Goal: Information Seeking & Learning: Learn about a topic

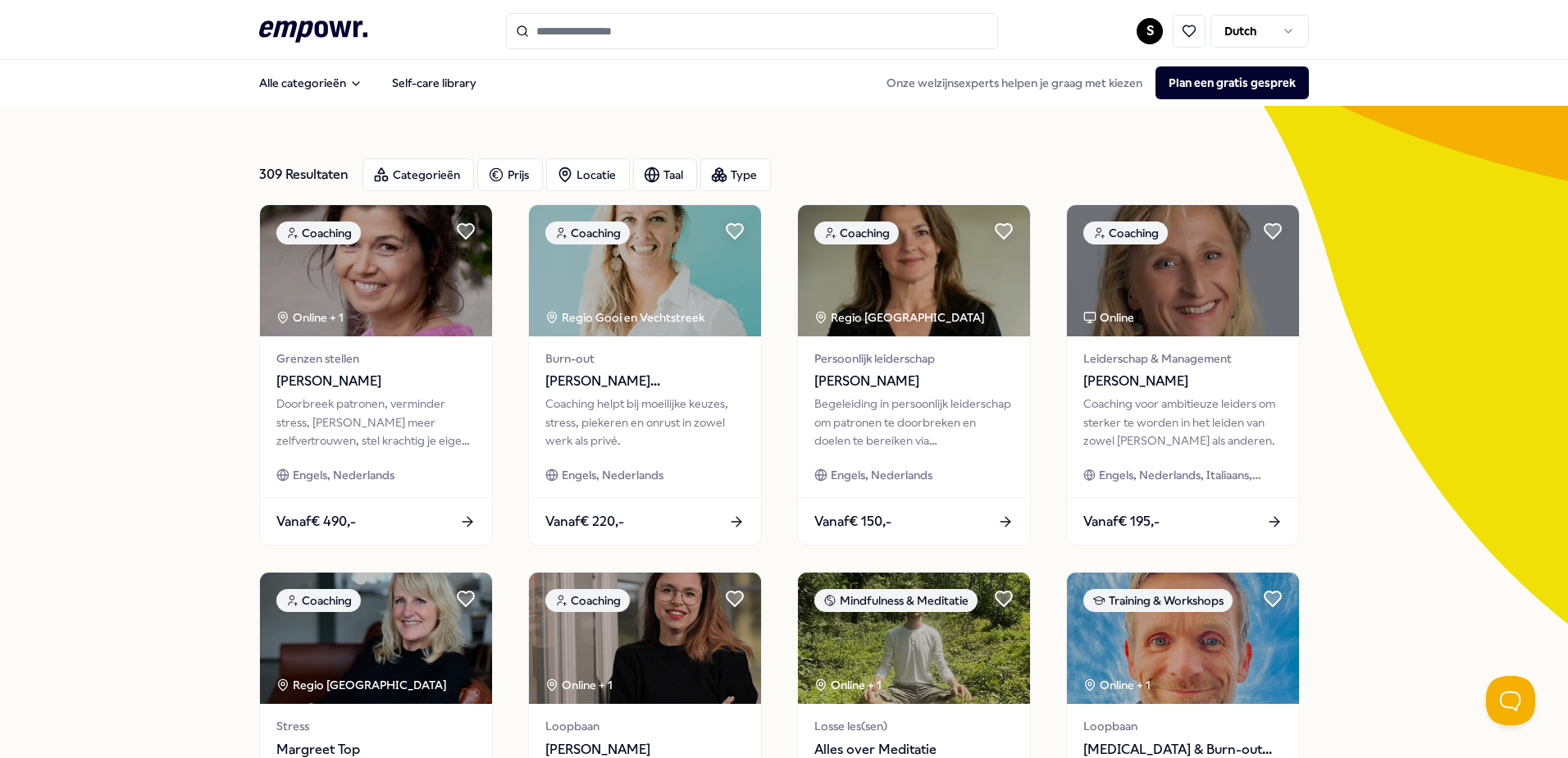
click at [611, 37] on input "Search for products, categories or subcategories" at bounding box center [752, 31] width 492 height 36
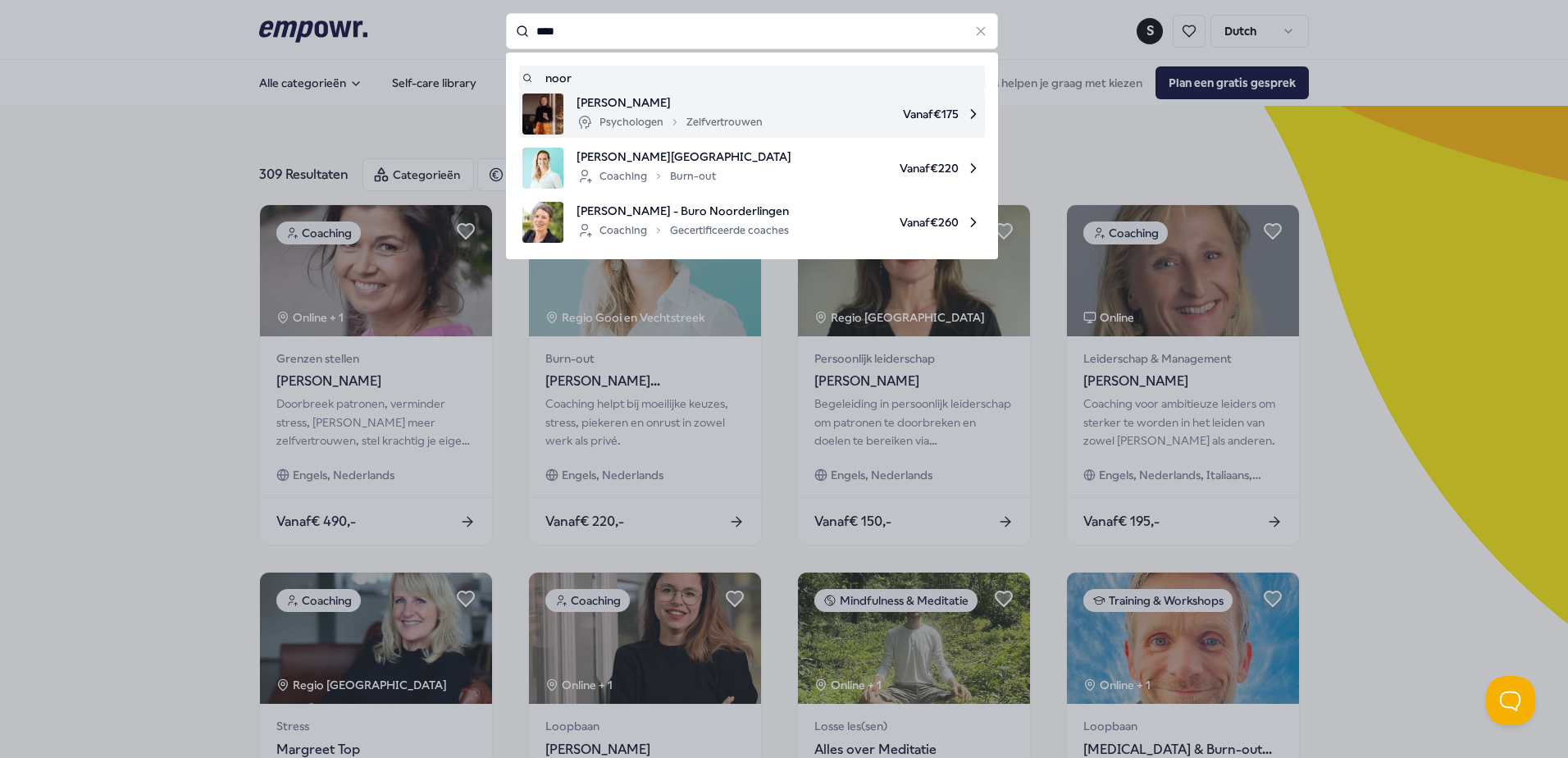
click at [715, 114] on div "Psychologen Zelfvertrouwen" at bounding box center [670, 122] width 186 height 20
type input "****"
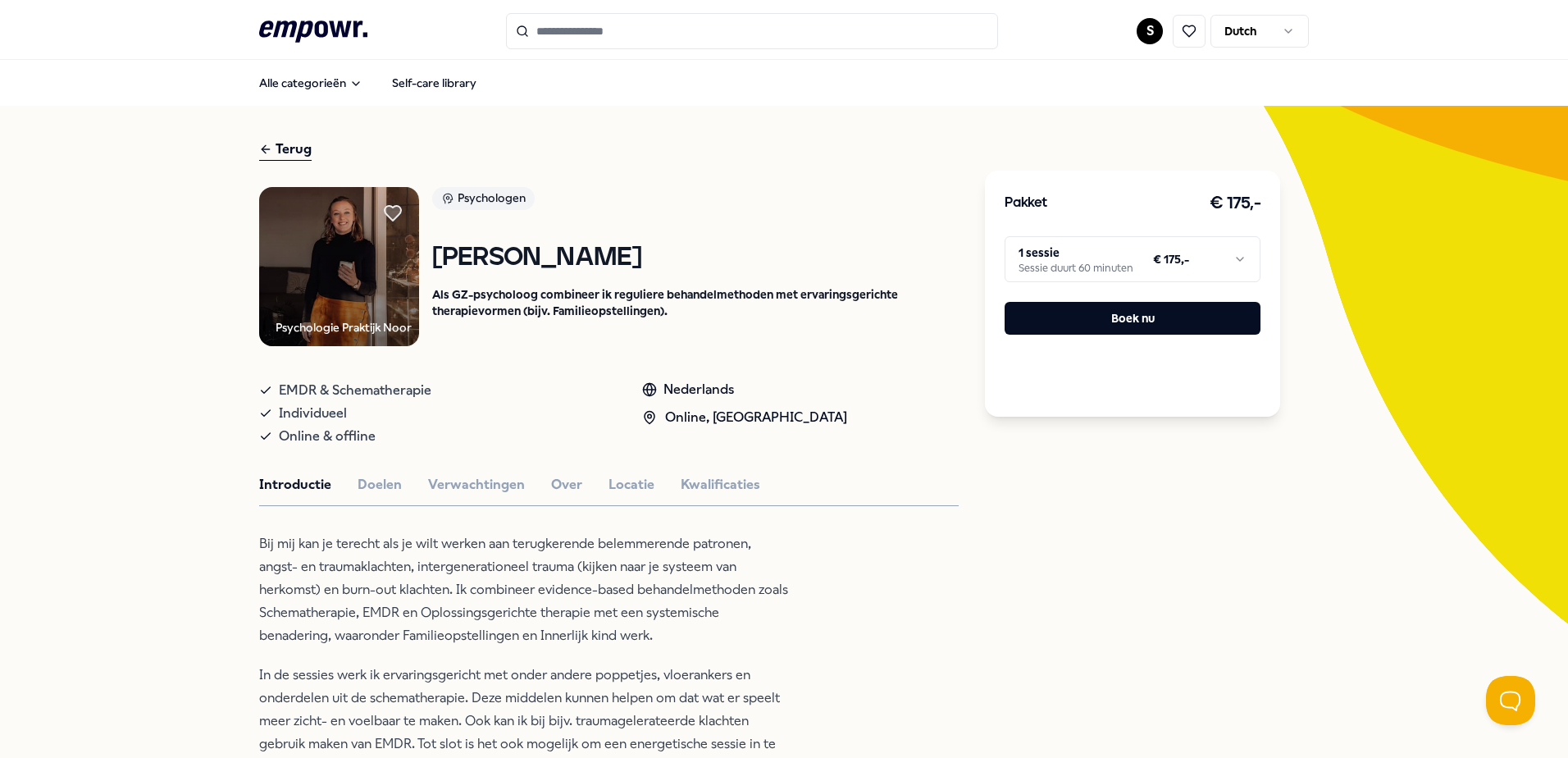
click at [1239, 262] on html ".empowr-logo_svg__cls-1{fill:#03032f} S Dutch Alle categorieën Self-care librar…" at bounding box center [784, 379] width 1568 height 758
click at [1237, 257] on html ".empowr-logo_svg__cls-1{fill:#03032f} S Dutch Alle categorieën Self-care librar…" at bounding box center [784, 379] width 1568 height 758
click at [383, 482] on button "Doelen" at bounding box center [380, 484] width 44 height 21
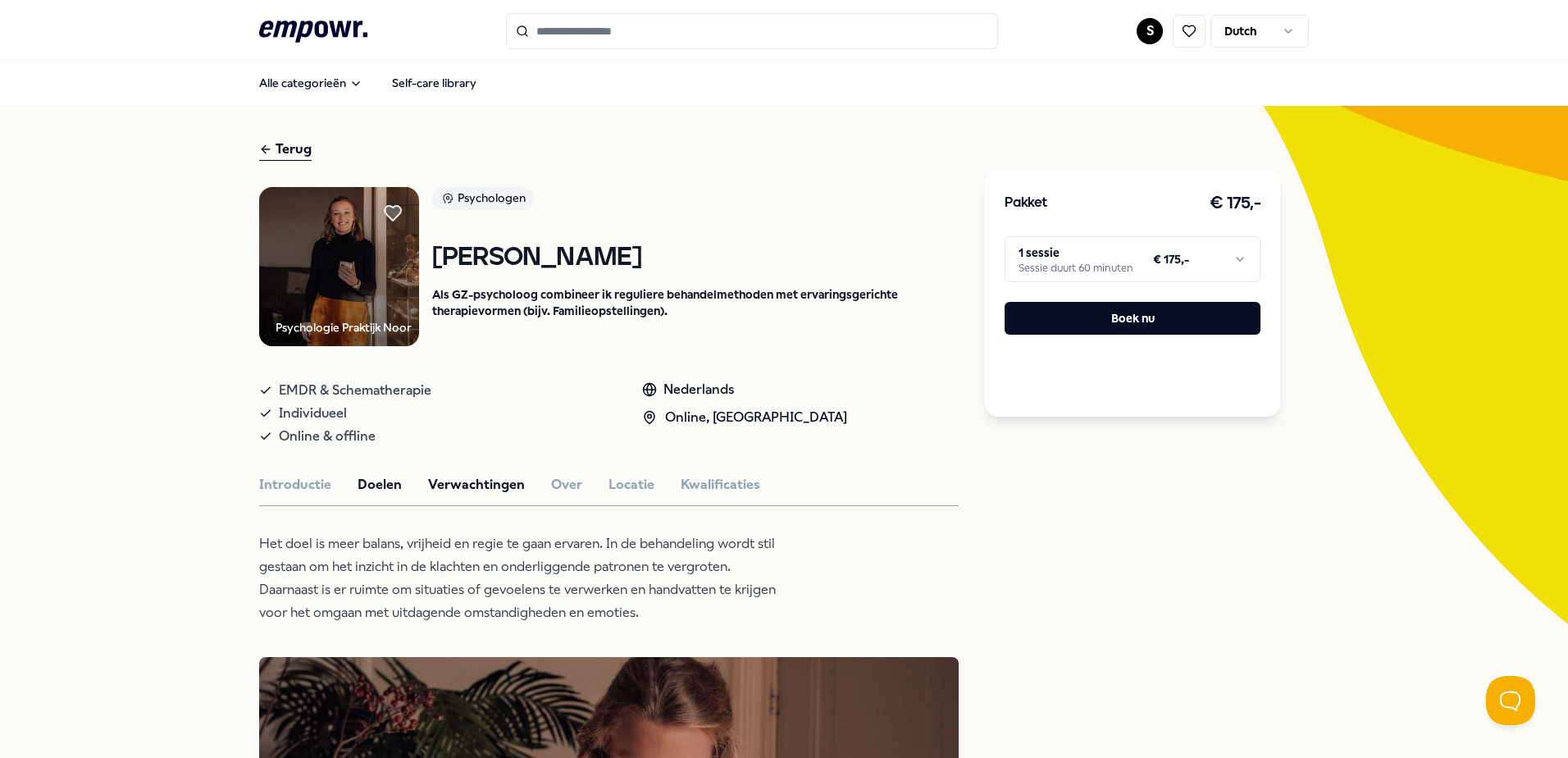
click at [481, 486] on button "Verwachtingen" at bounding box center [476, 484] width 97 height 21
click at [559, 486] on button "Over" at bounding box center [566, 484] width 31 height 21
click at [613, 483] on button "Locatie" at bounding box center [631, 484] width 46 height 21
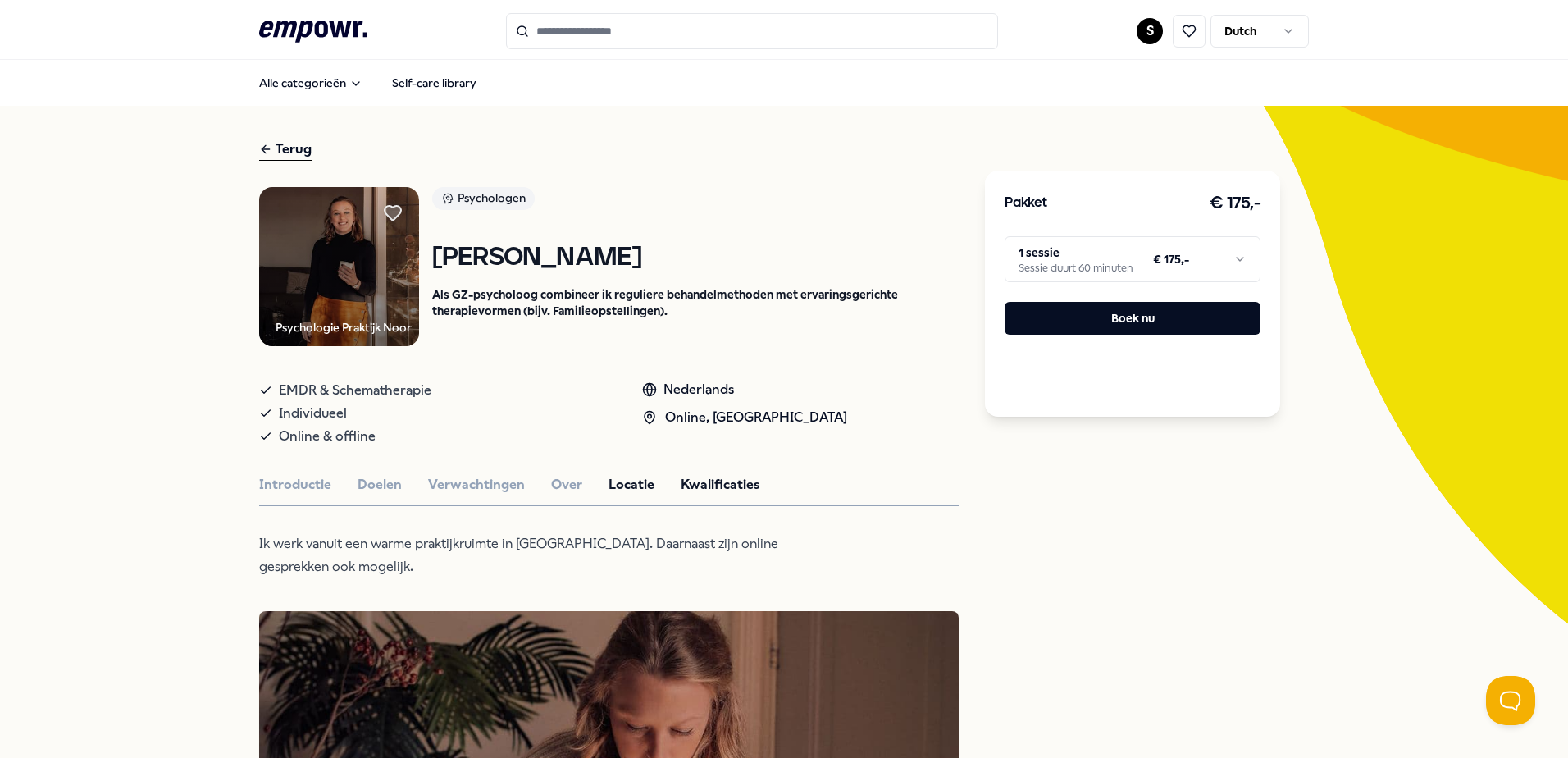
click at [720, 483] on button "Kwalificaties" at bounding box center [720, 484] width 80 height 21
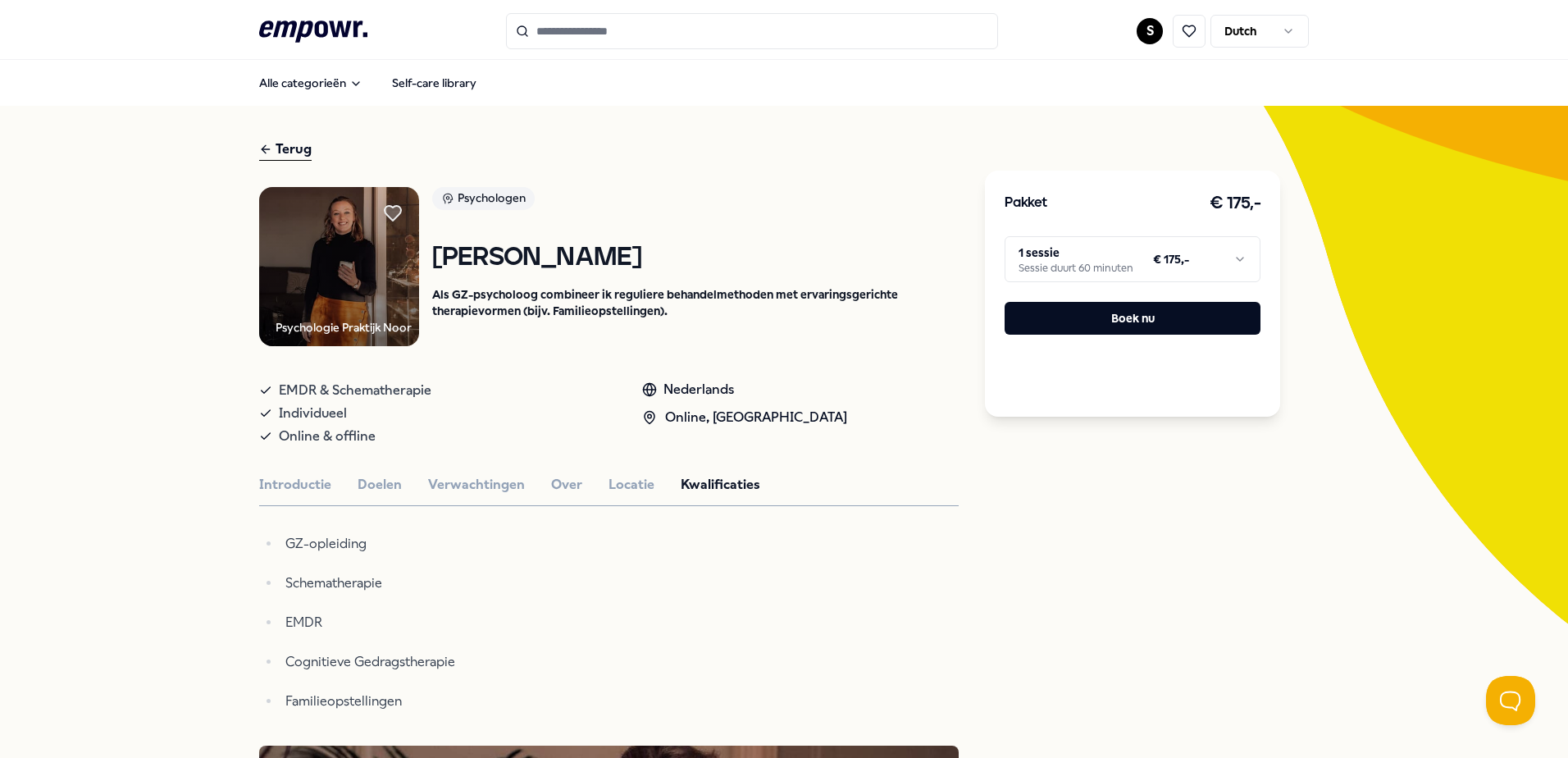
click at [1157, 262] on html ".empowr-logo_svg__cls-1{fill:#03032f} S Dutch Alle categorieën Self-care librar…" at bounding box center [784, 379] width 1568 height 758
click at [1159, 258] on html ".empowr-logo_svg__cls-1{fill:#03032f} S Dutch Alle categorieën Self-care librar…" at bounding box center [784, 379] width 1568 height 758
click at [281, 148] on div "Terug" at bounding box center [286, 150] width 53 height 22
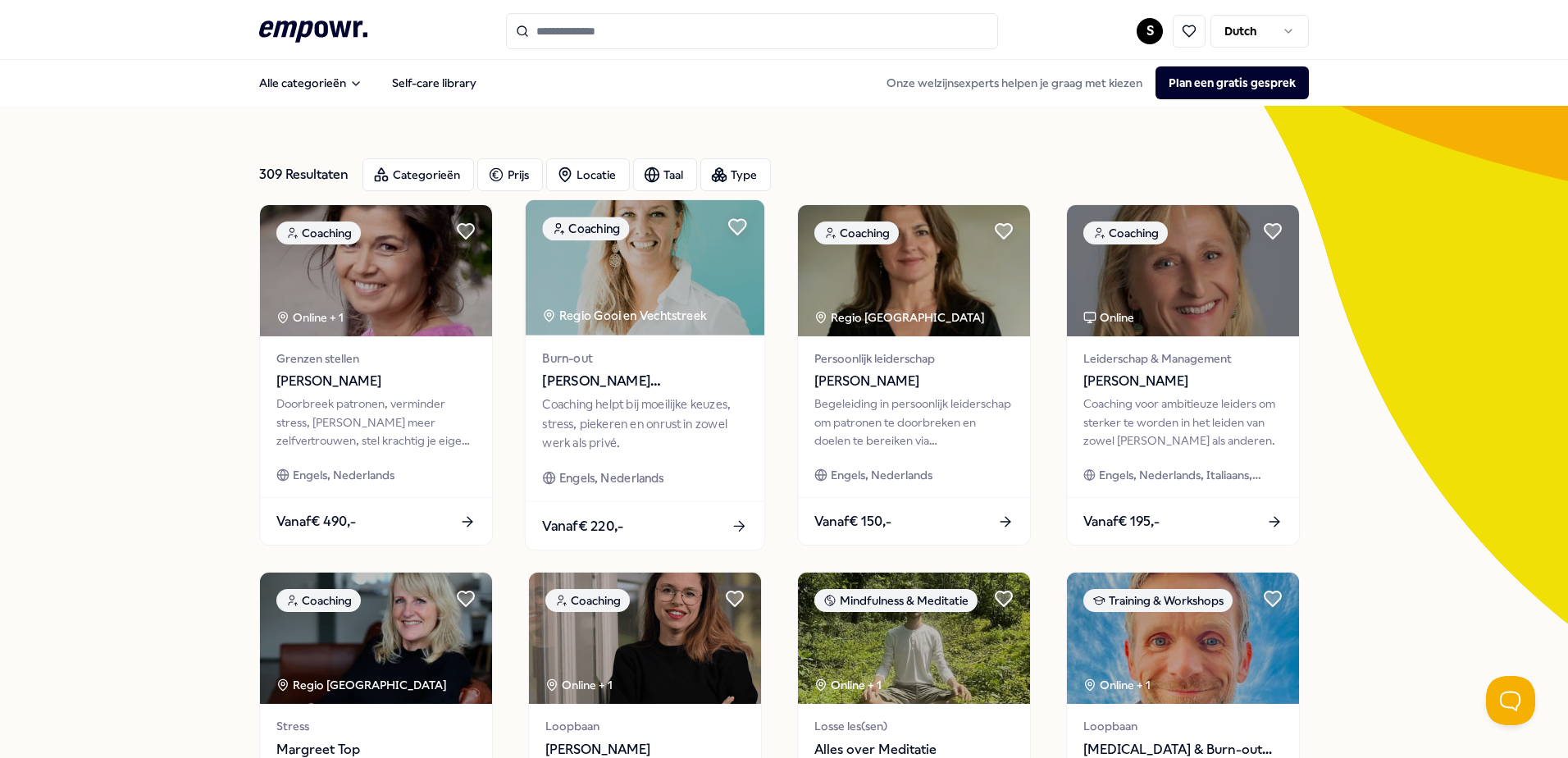
click at [669, 387] on span "[PERSON_NAME][GEOGRAPHIC_DATA]" at bounding box center [645, 381] width 205 height 21
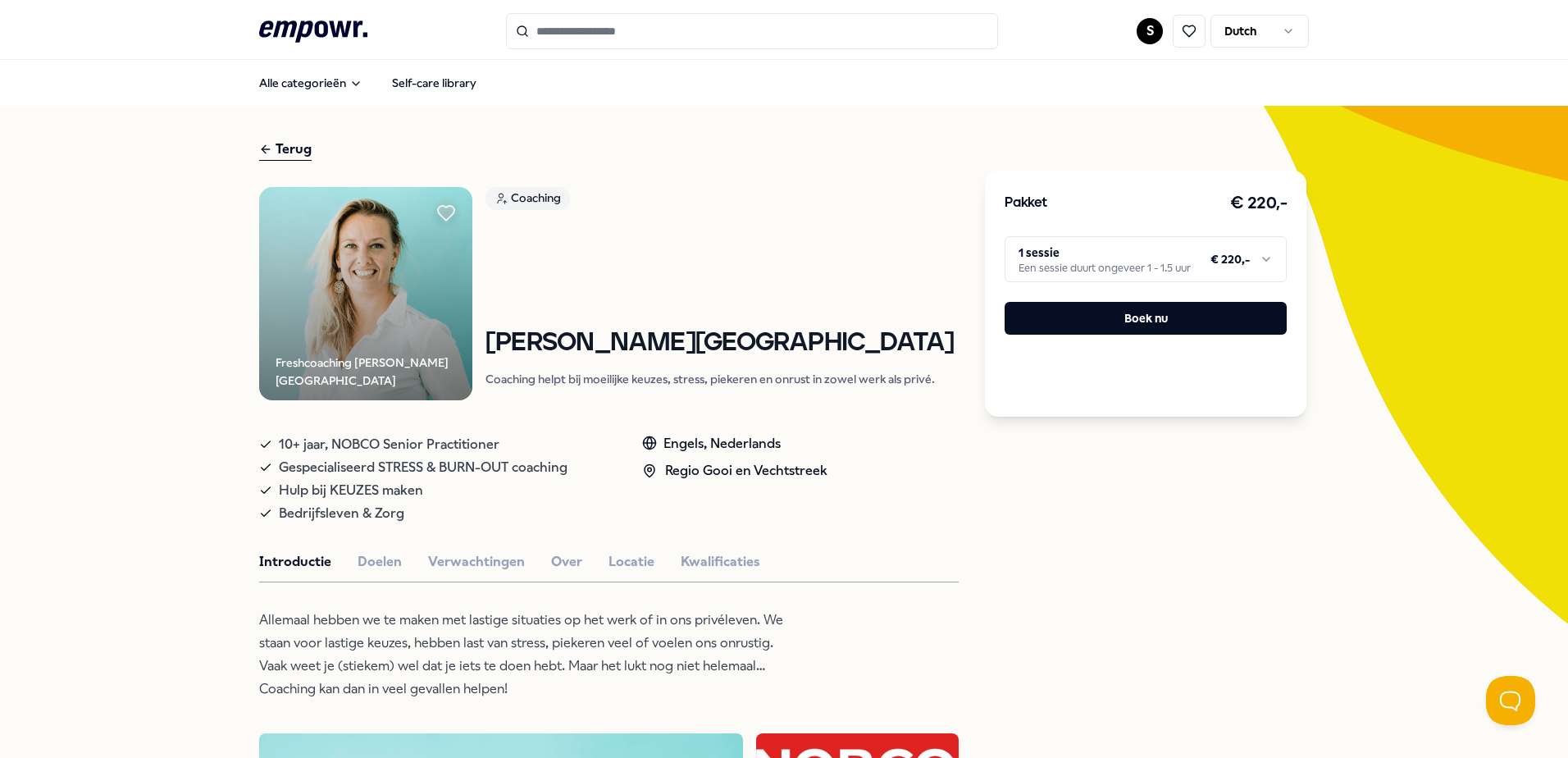
click at [1141, 266] on html ".empowr-logo_svg__cls-1{fill:#03032f} S Dutch Alle categorieën Self-care librar…" at bounding box center [784, 379] width 1568 height 758
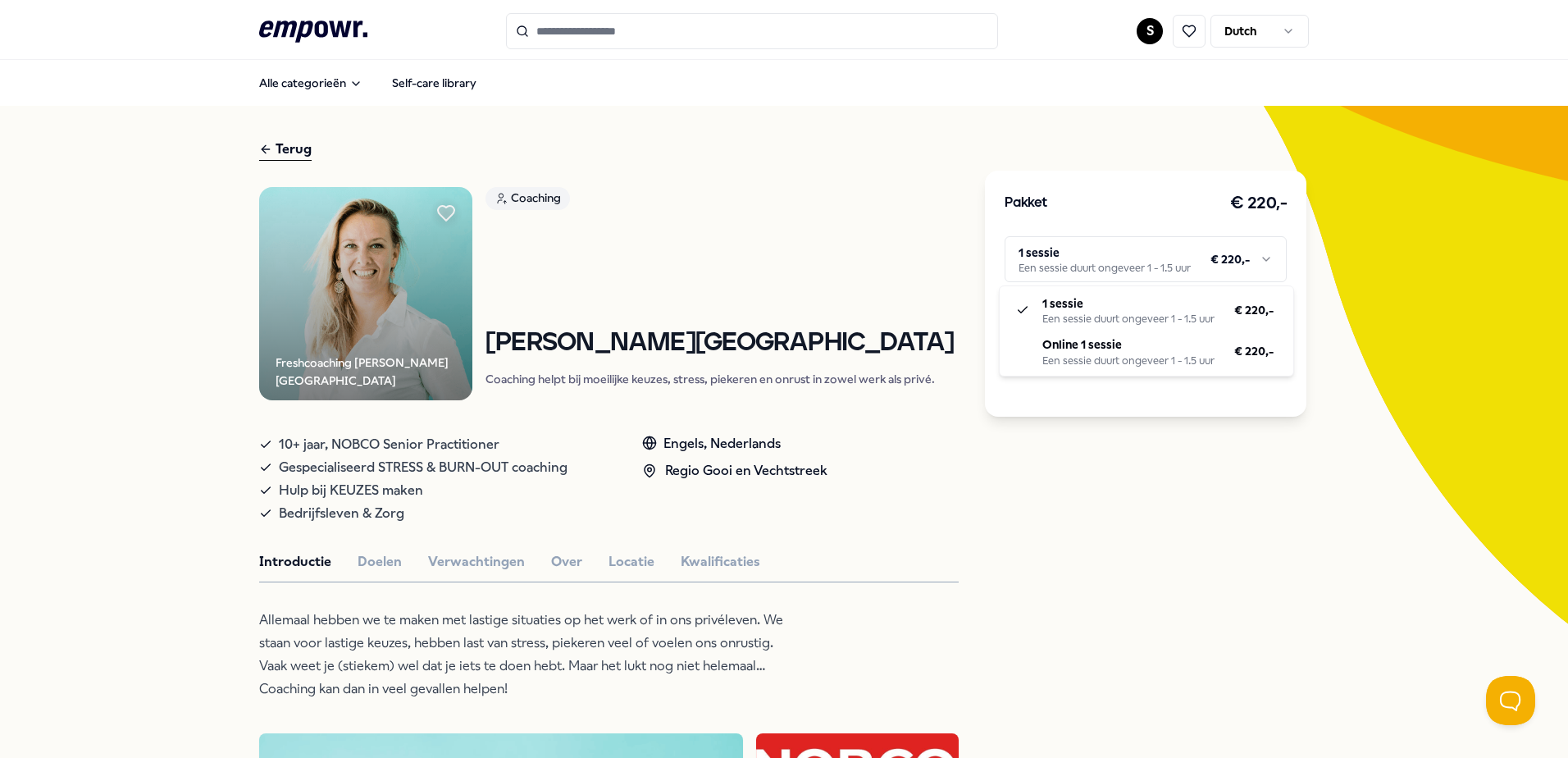
click at [1137, 261] on html ".empowr-logo_svg__cls-1{fill:#03032f} S Dutch Alle categorieën Self-care librar…" at bounding box center [784, 379] width 1568 height 758
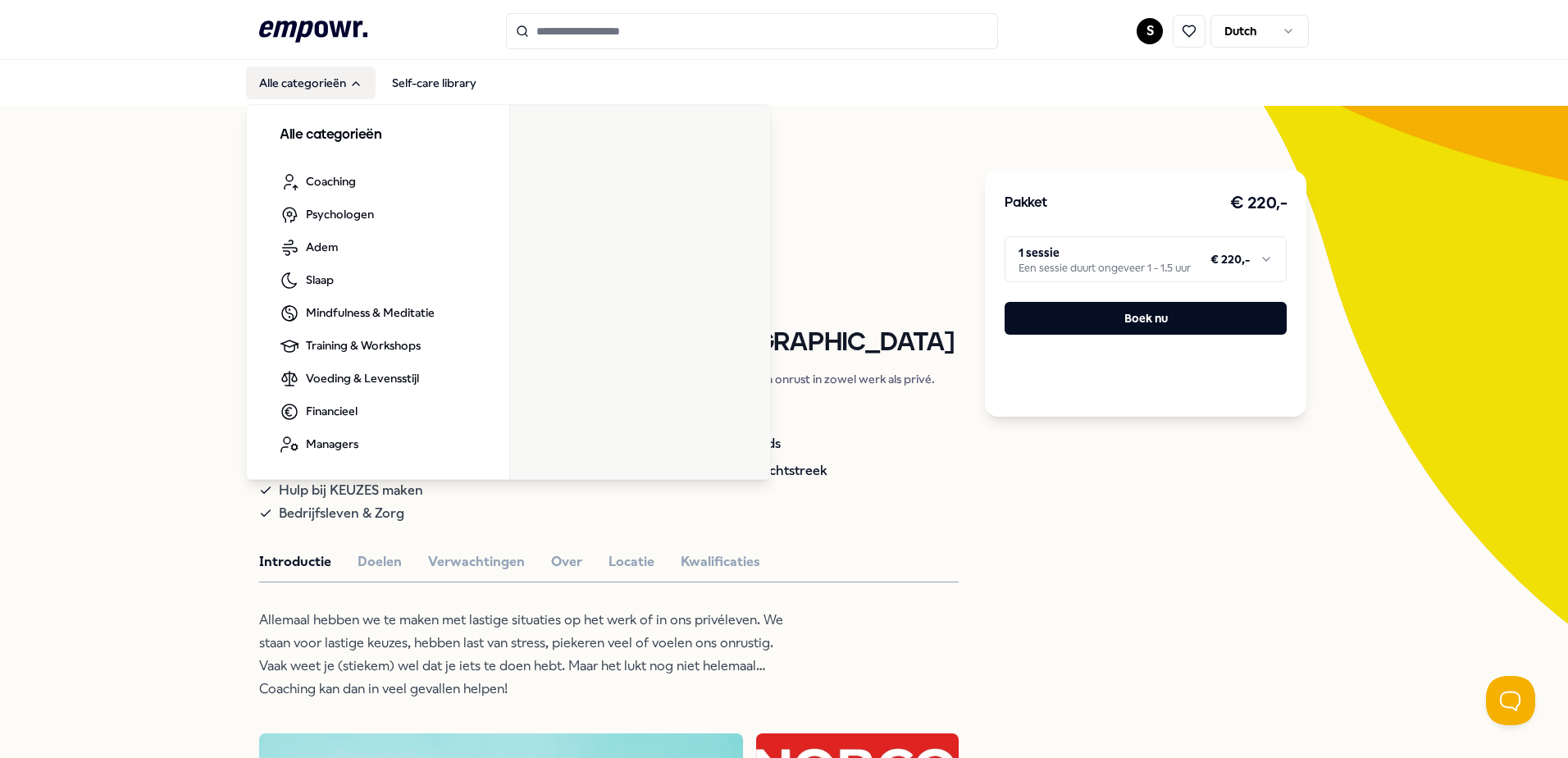
click at [281, 81] on button "Alle categorieën" at bounding box center [310, 82] width 130 height 33
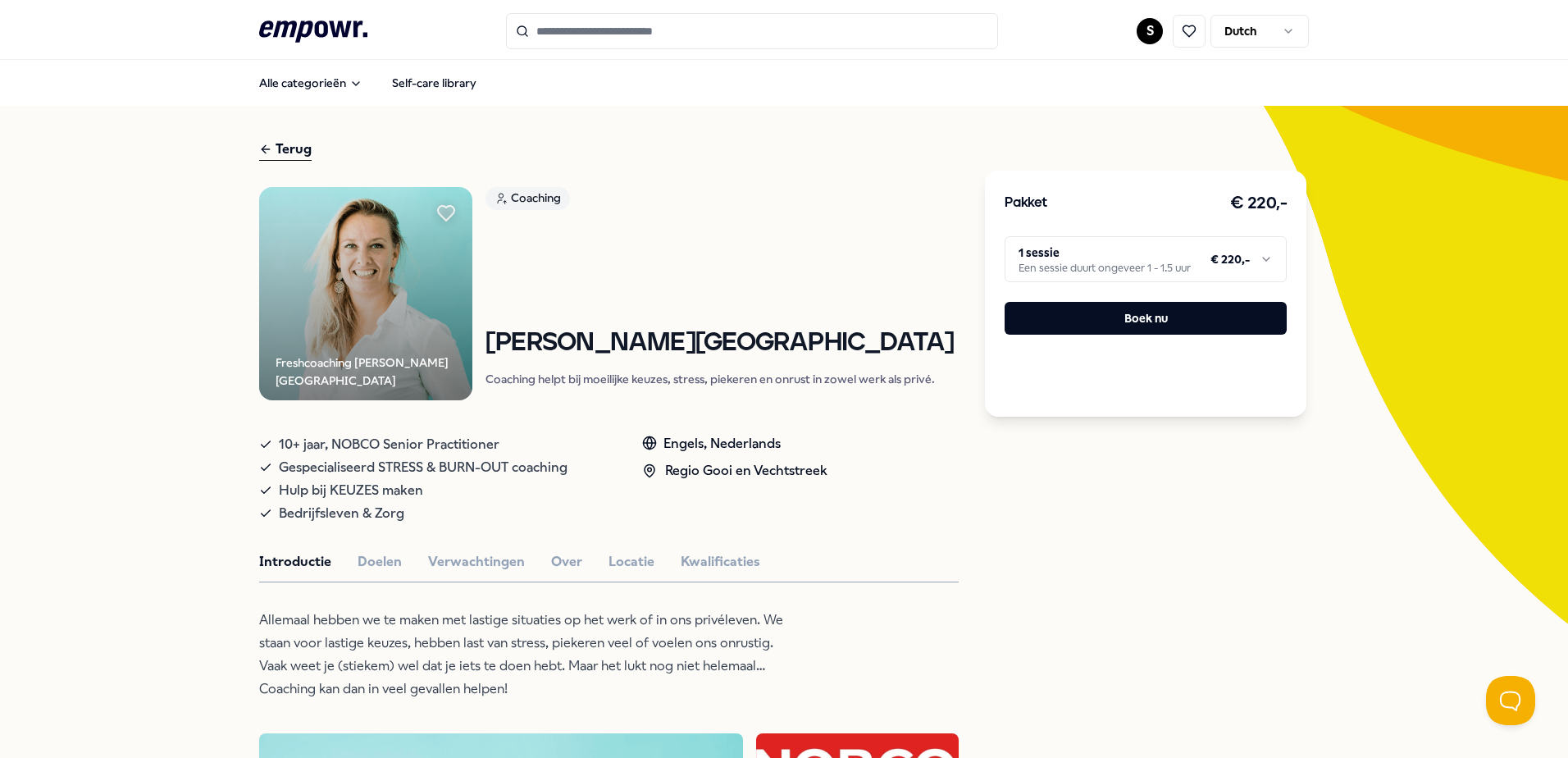
click at [286, 153] on div "Terug" at bounding box center [286, 150] width 53 height 22
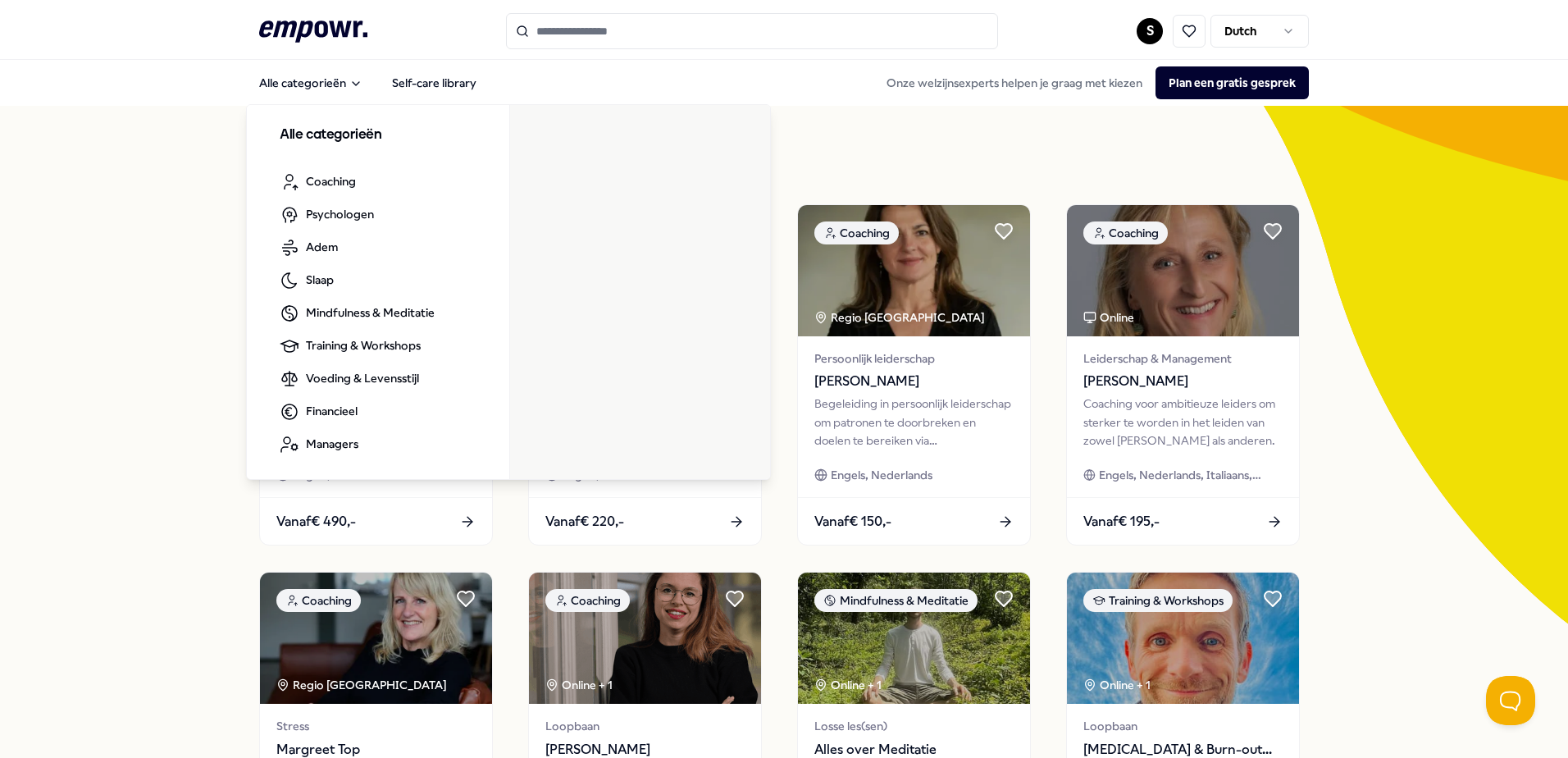
click at [309, 22] on icon ".empowr-logo_svg__cls-1{fill:#03032f}" at bounding box center [314, 31] width 108 height 31
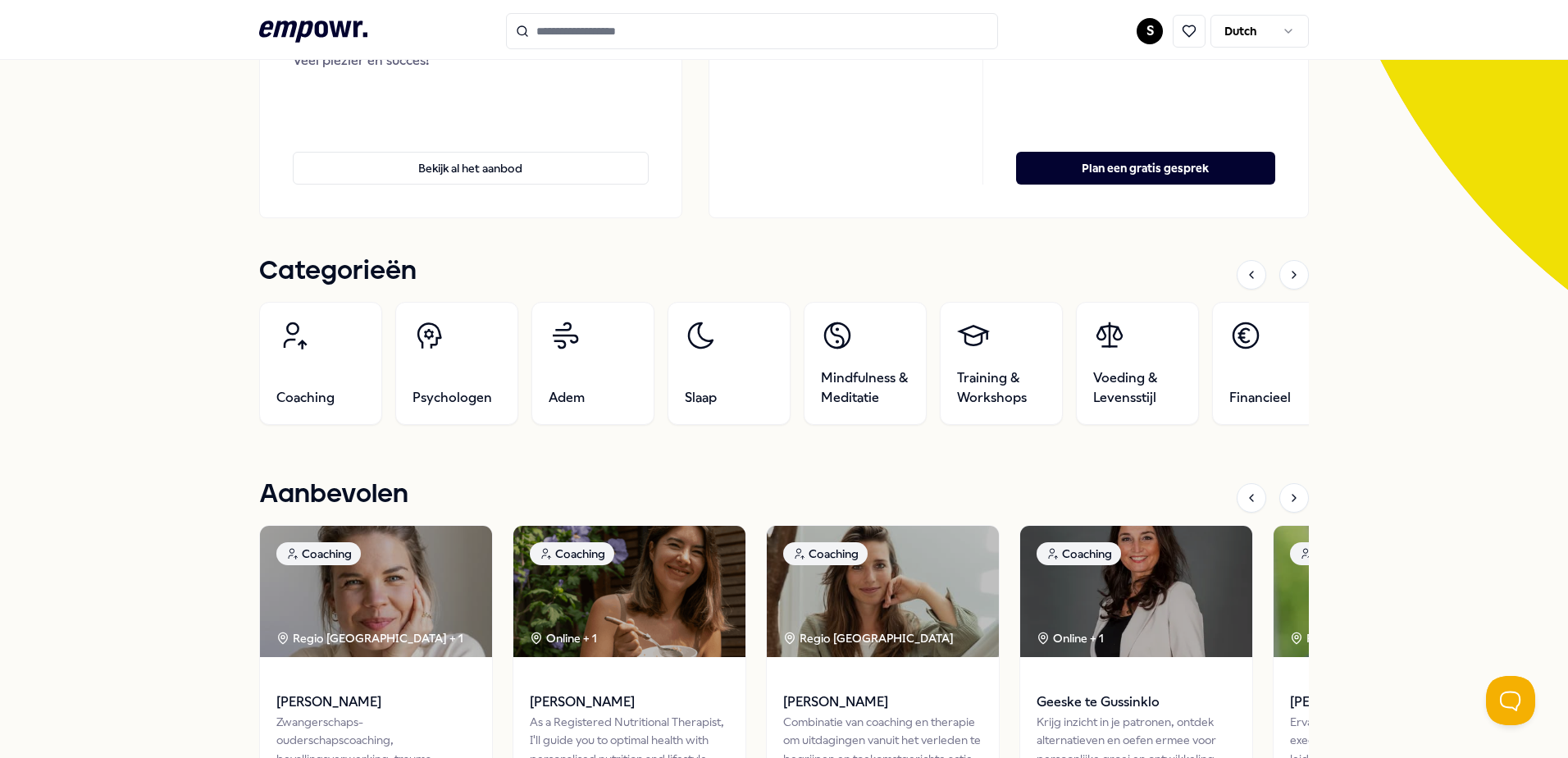
scroll to position [333, 0]
click at [1287, 281] on icon at bounding box center [1293, 275] width 13 height 13
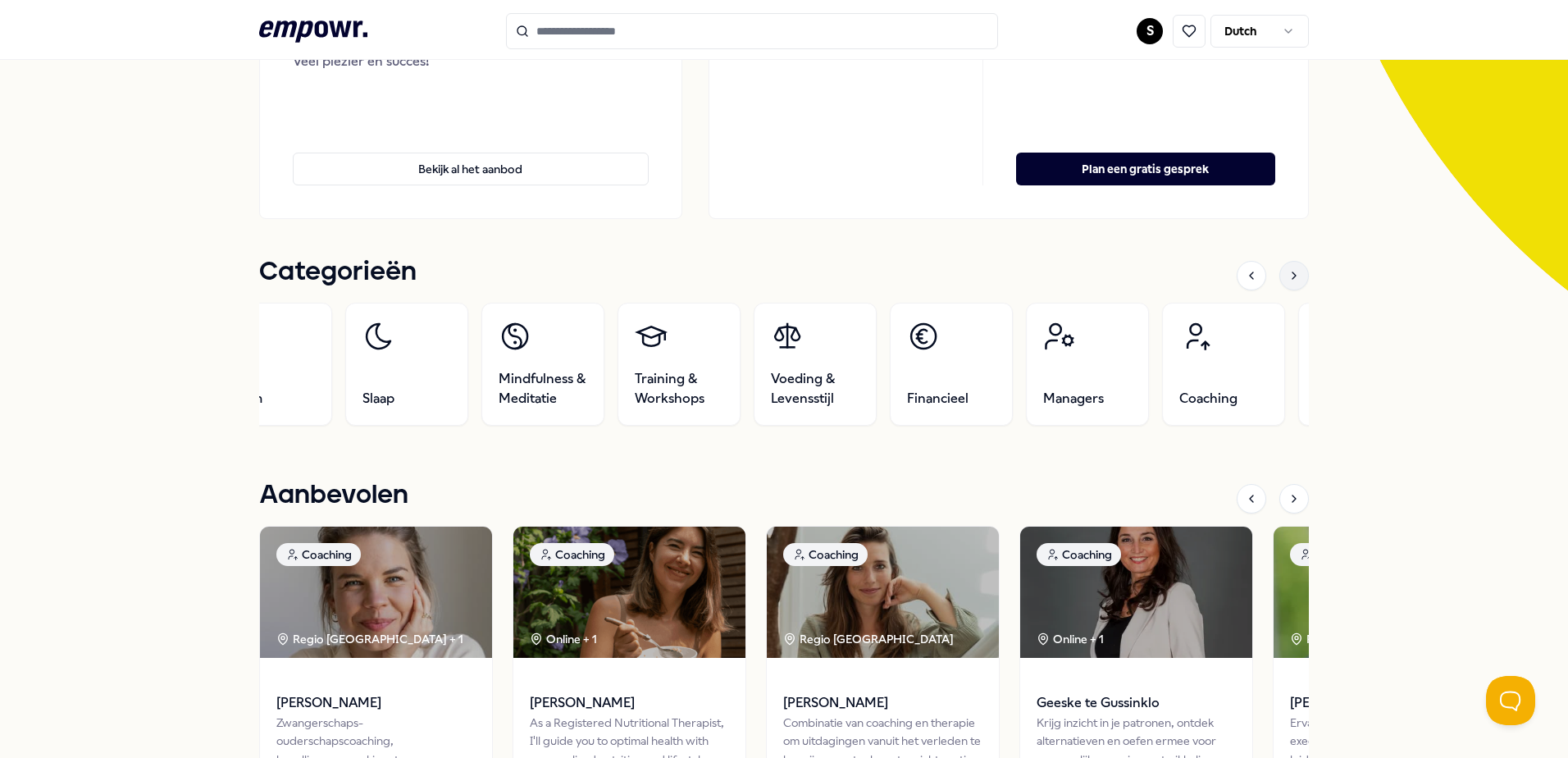
click at [1287, 281] on icon at bounding box center [1293, 275] width 13 height 13
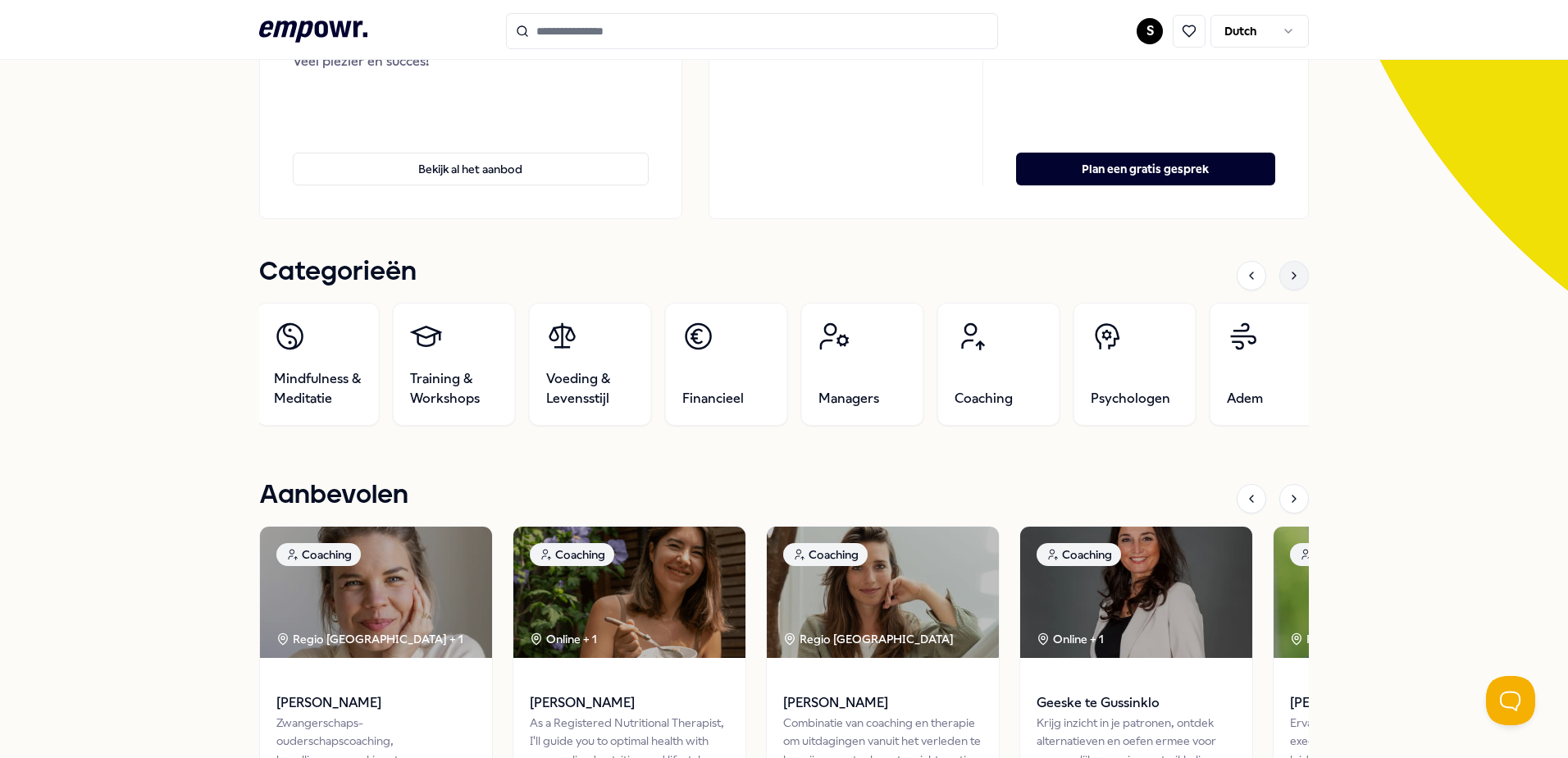
click at [1287, 281] on icon at bounding box center [1293, 275] width 13 height 13
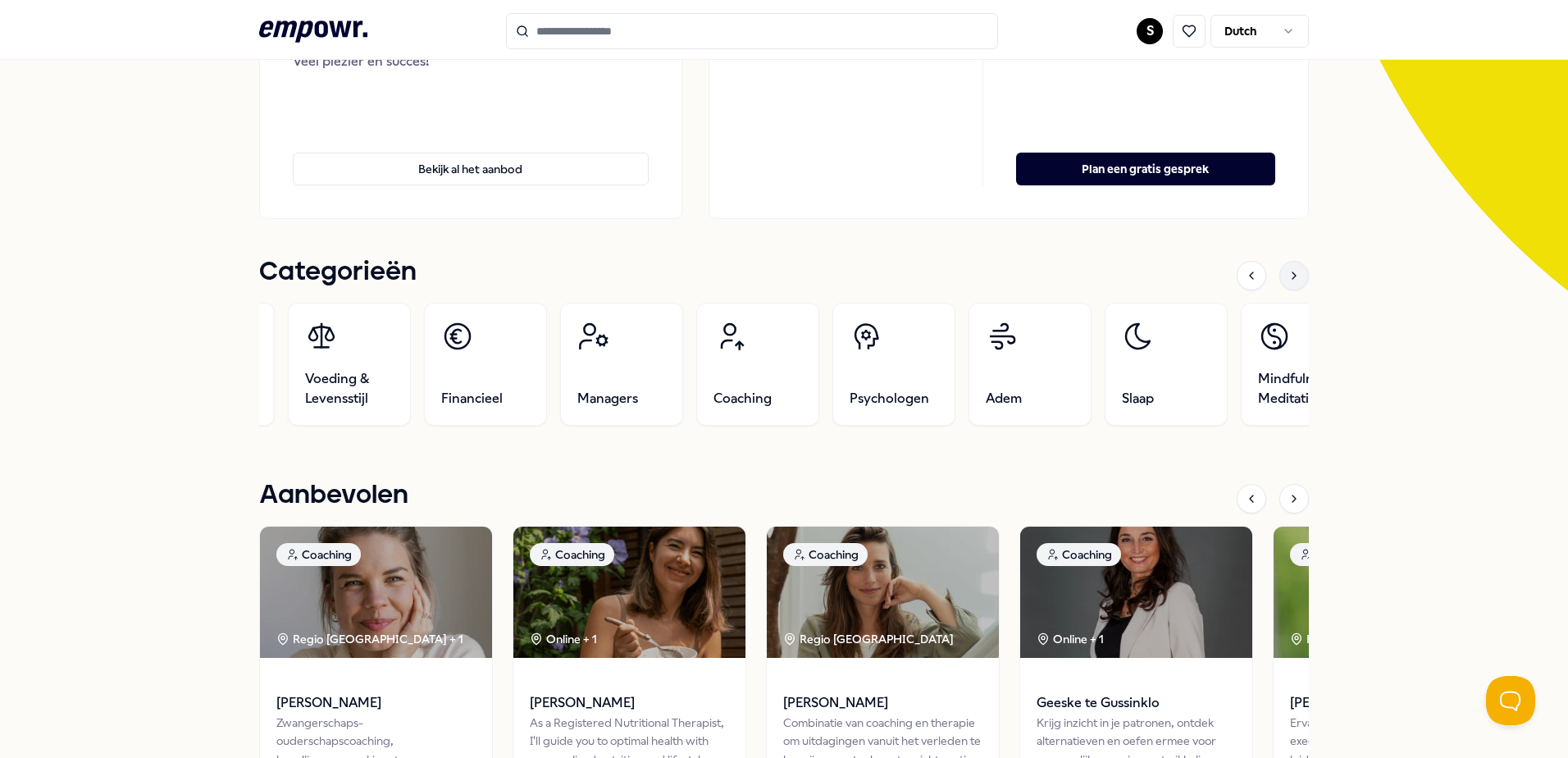
click at [1287, 281] on icon at bounding box center [1293, 275] width 13 height 13
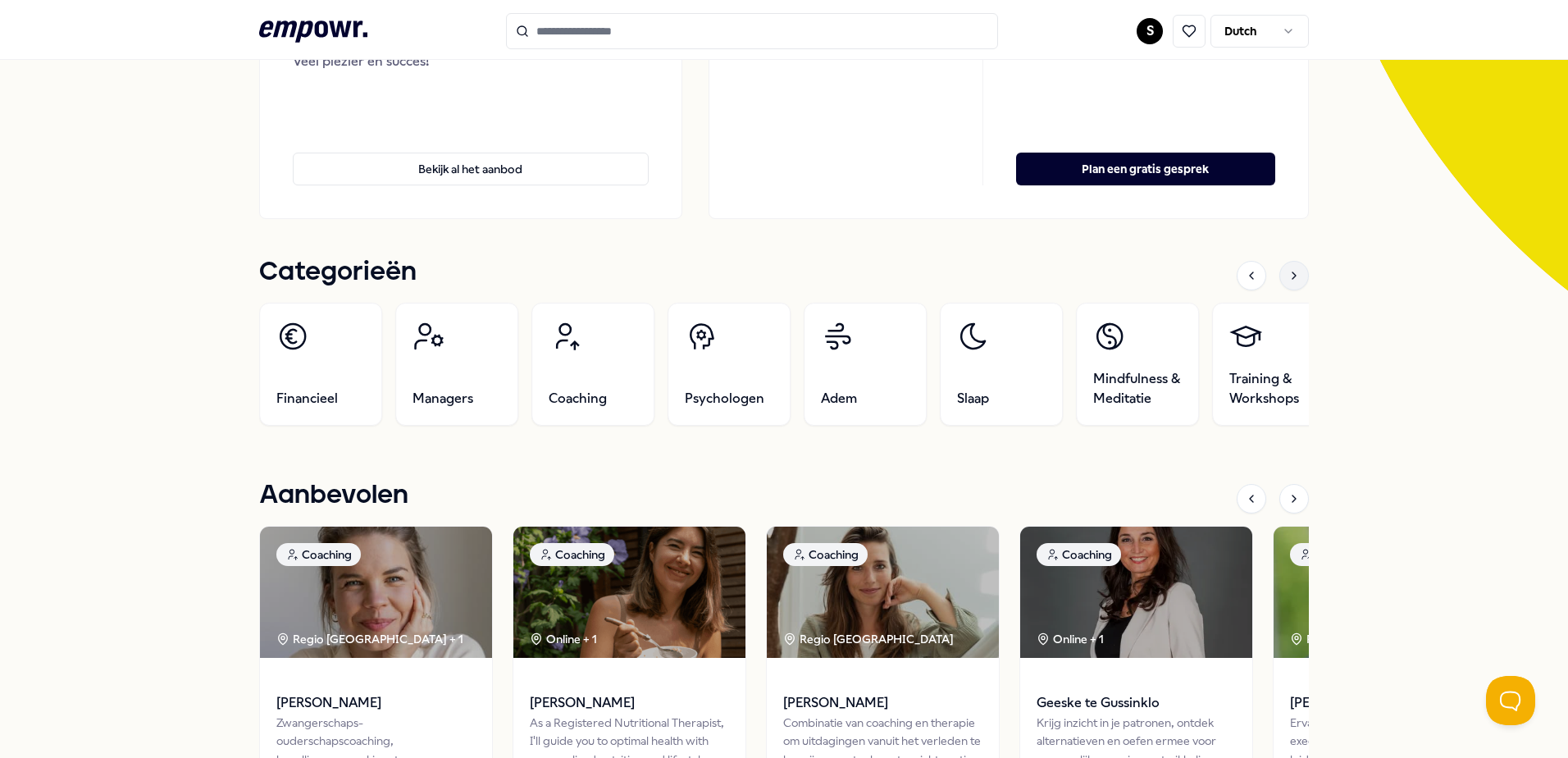
click at [1287, 281] on icon at bounding box center [1293, 275] width 13 height 13
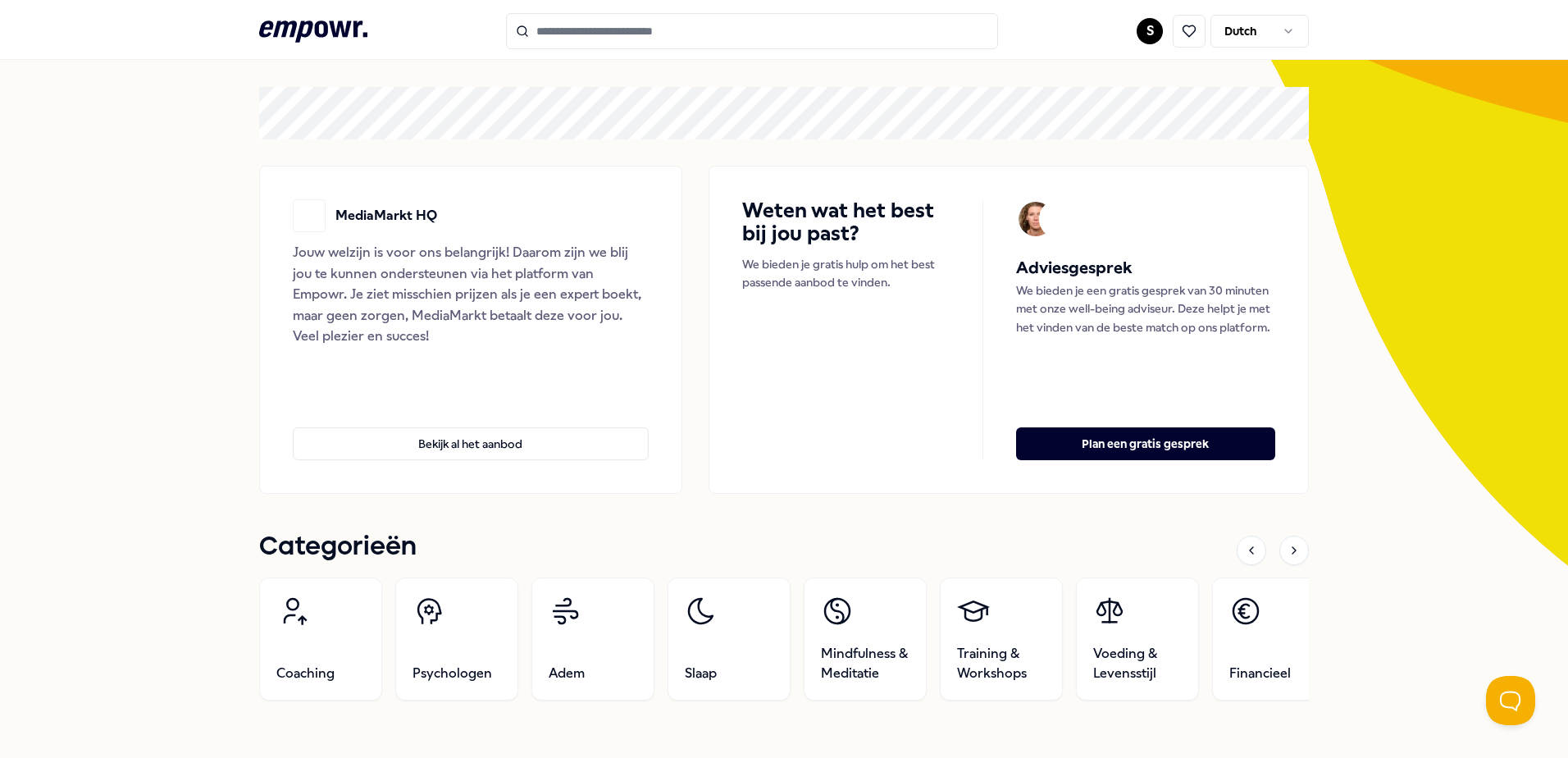
scroll to position [87, 0]
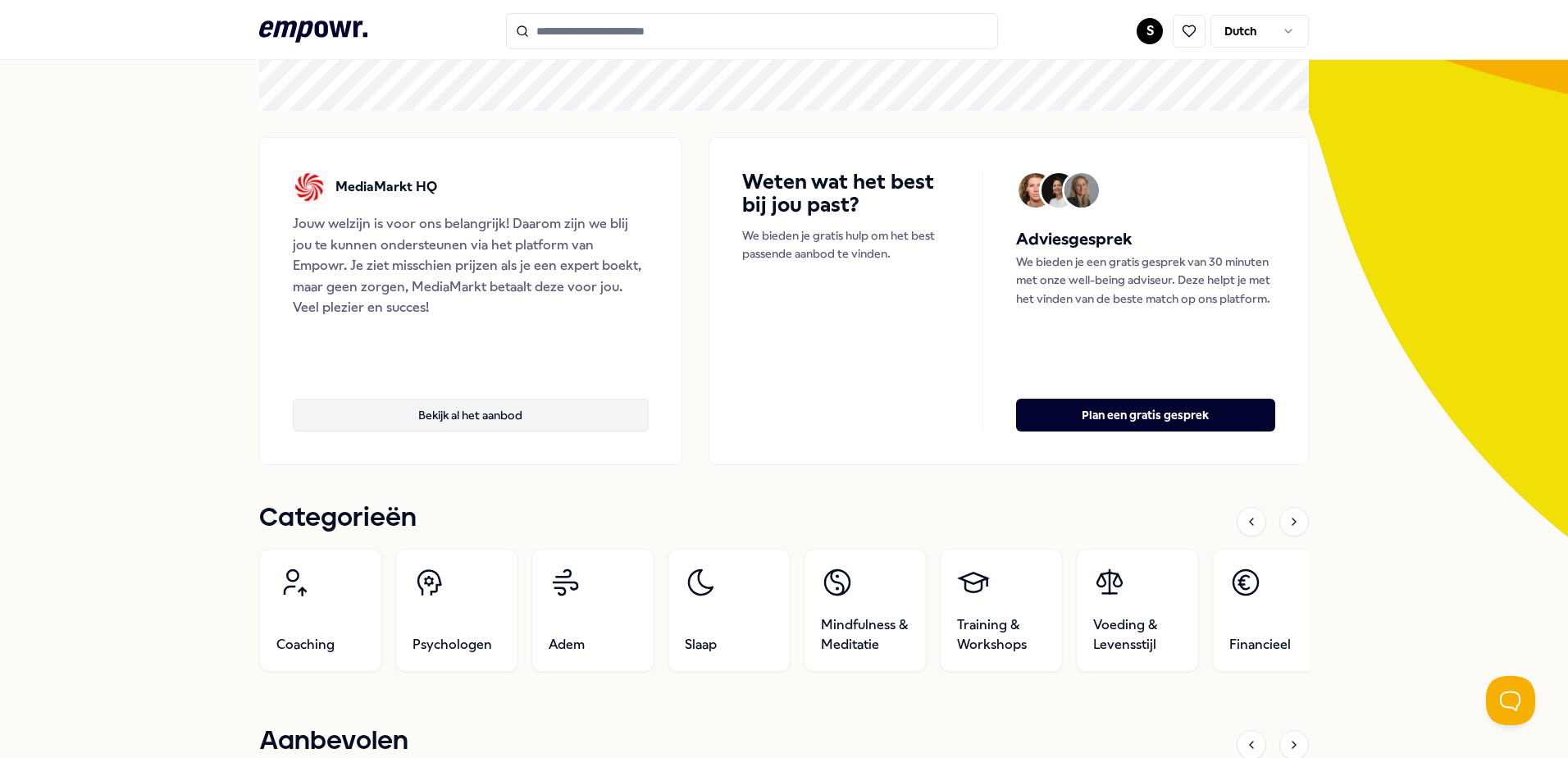
click at [479, 420] on button "Bekijk al het aanbod" at bounding box center [470, 415] width 356 height 33
click at [479, 408] on button "Bekijk al het aanbod" at bounding box center [470, 415] width 356 height 33
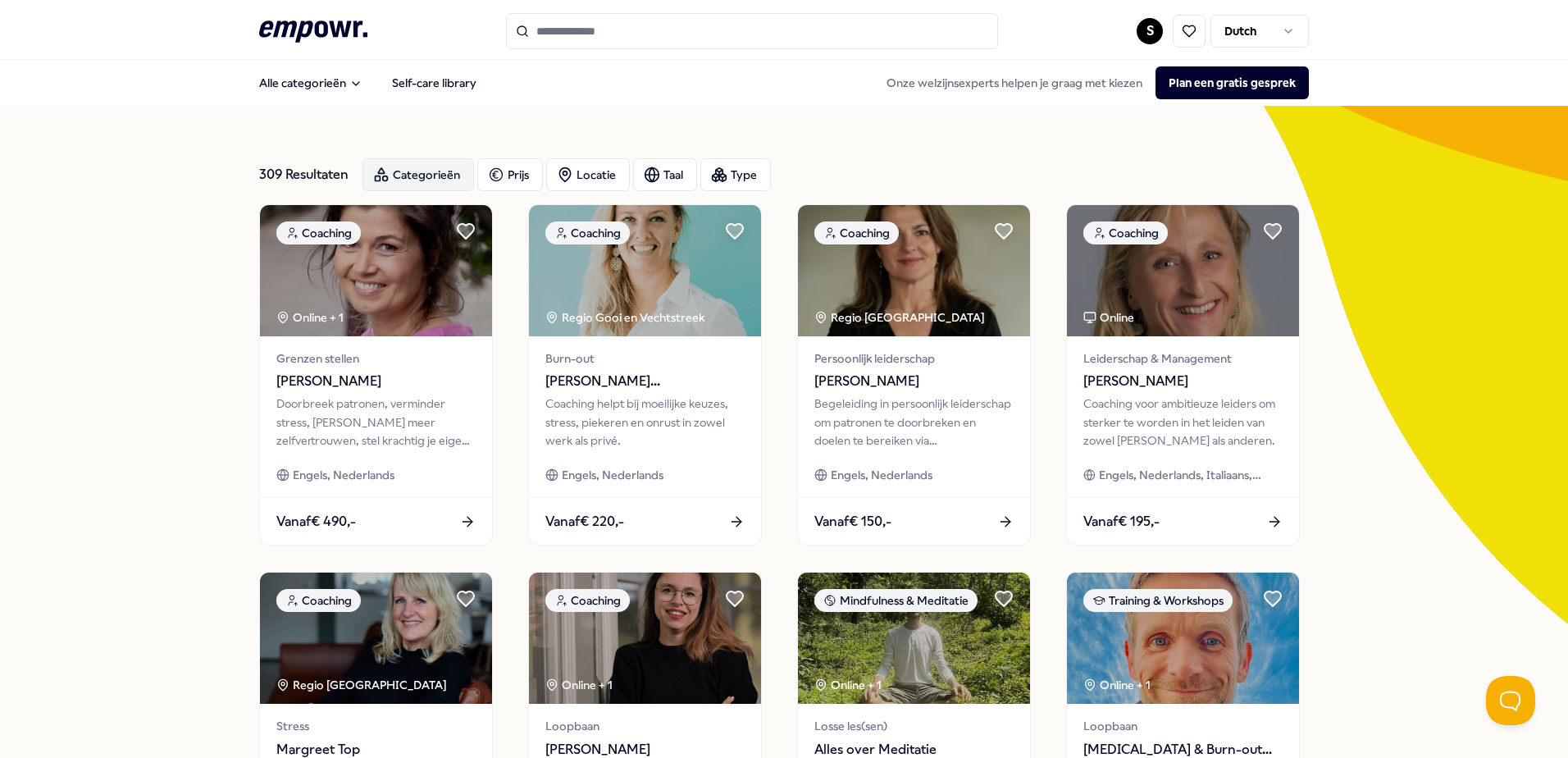
click at [392, 176] on div "Categorieën" at bounding box center [419, 175] width 112 height 33
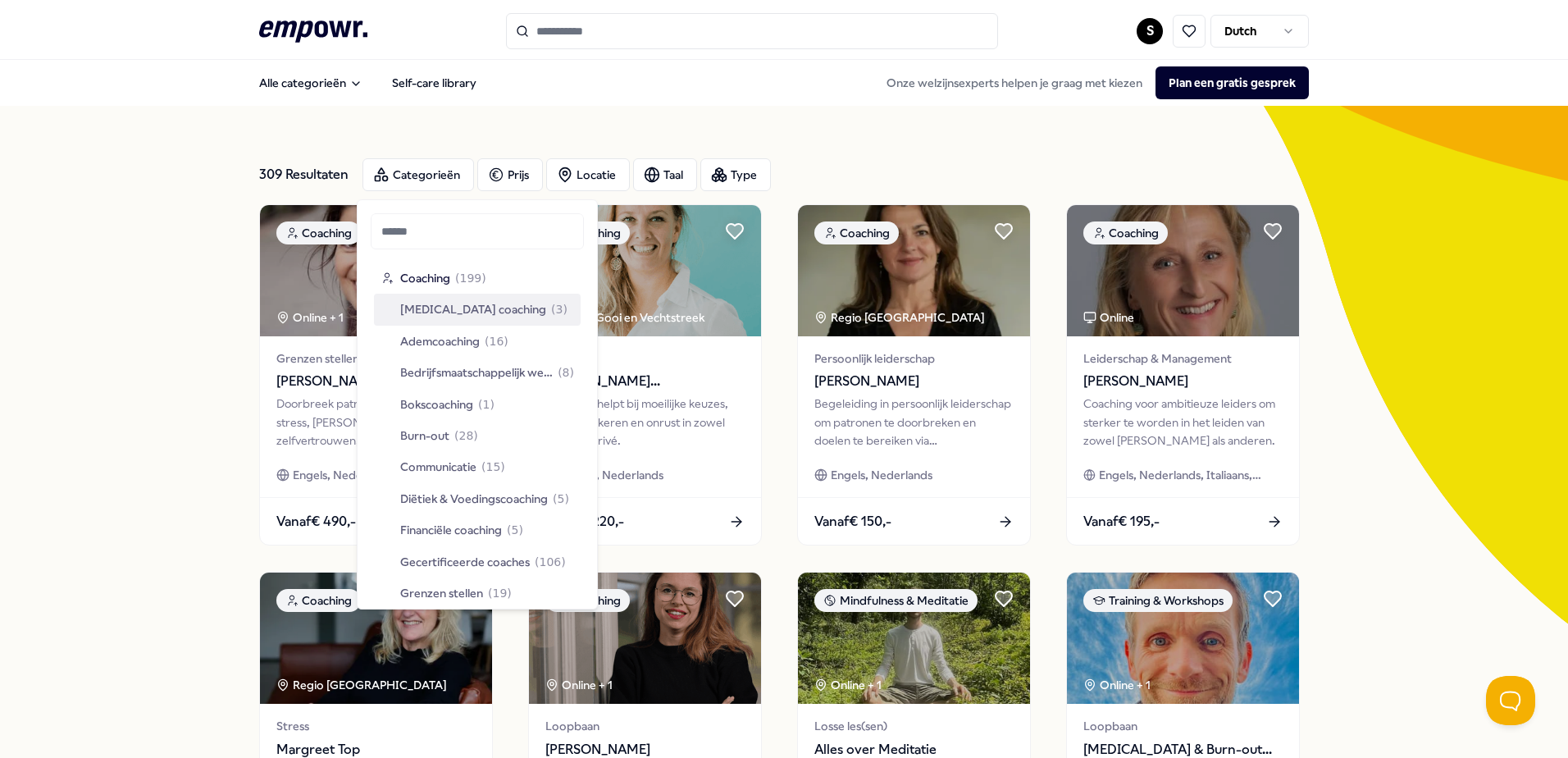
click at [820, 135] on div "309 Resultaten Categorieën Prijs Locatie Taal Type Coaching Online + 1 Grenzen …" at bounding box center [784, 746] width 1050 height 1281
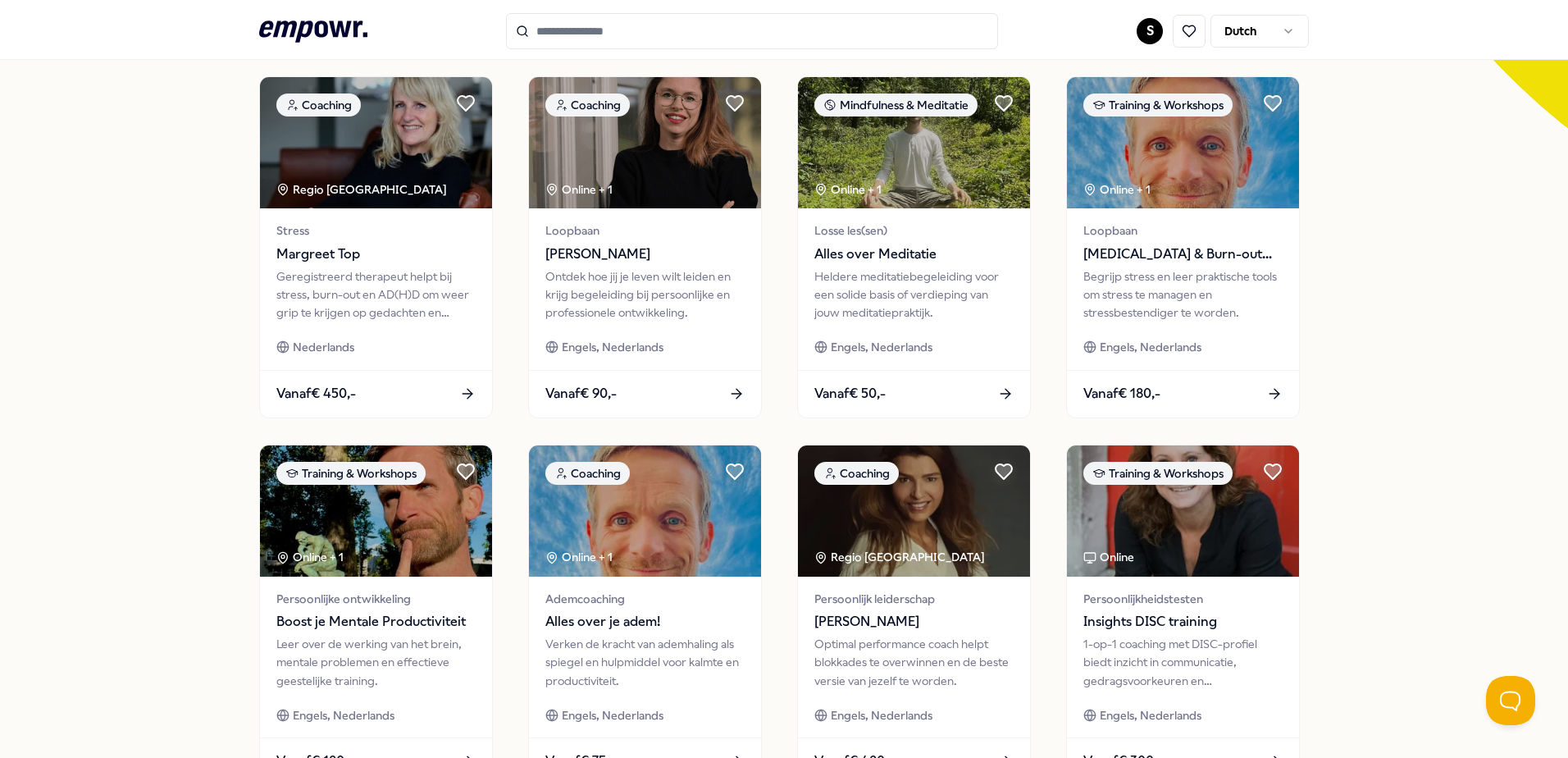
scroll to position [574, 0]
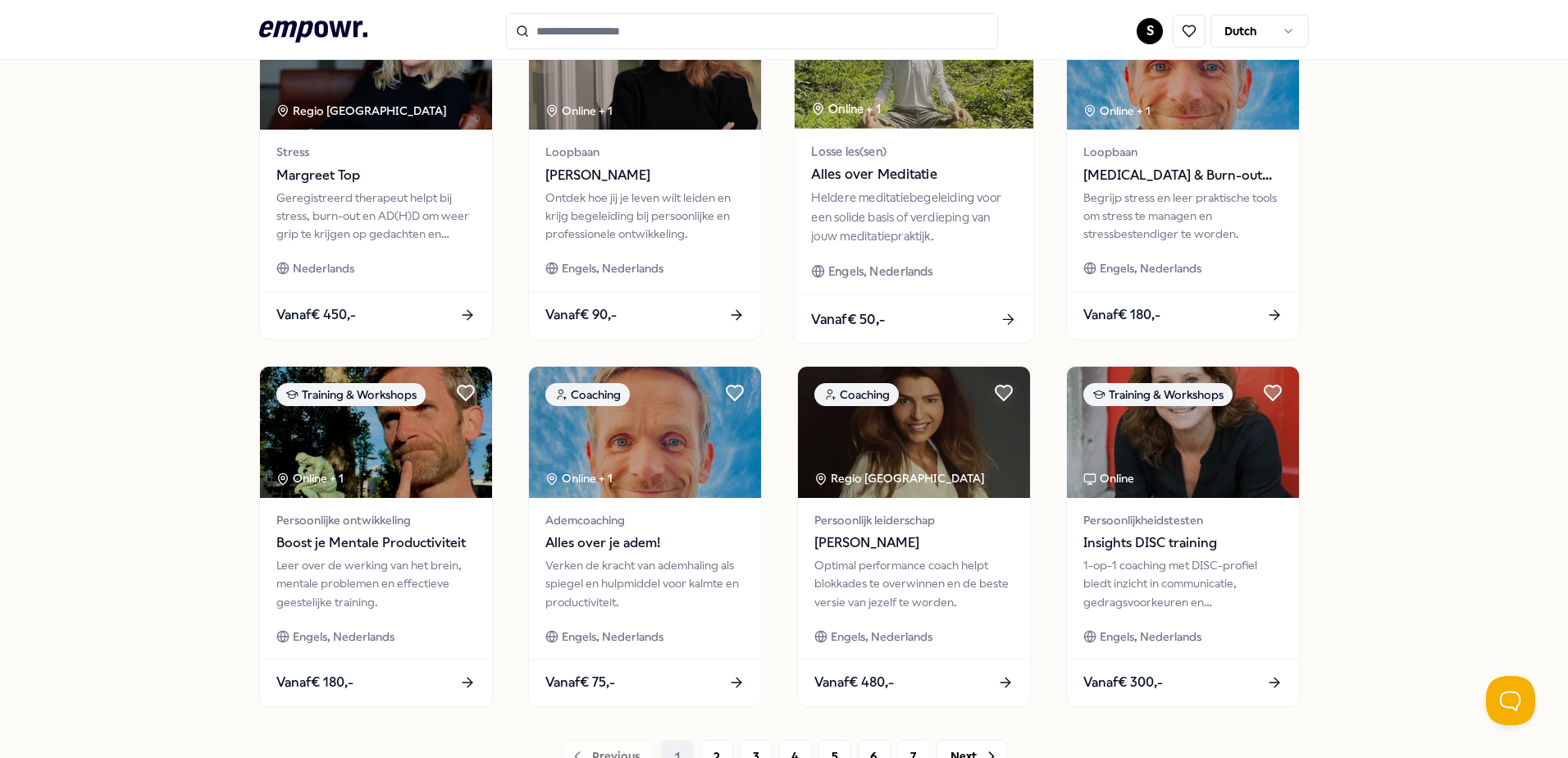
click at [952, 328] on div "Vanaf € 50,-" at bounding box center [915, 319] width 239 height 48
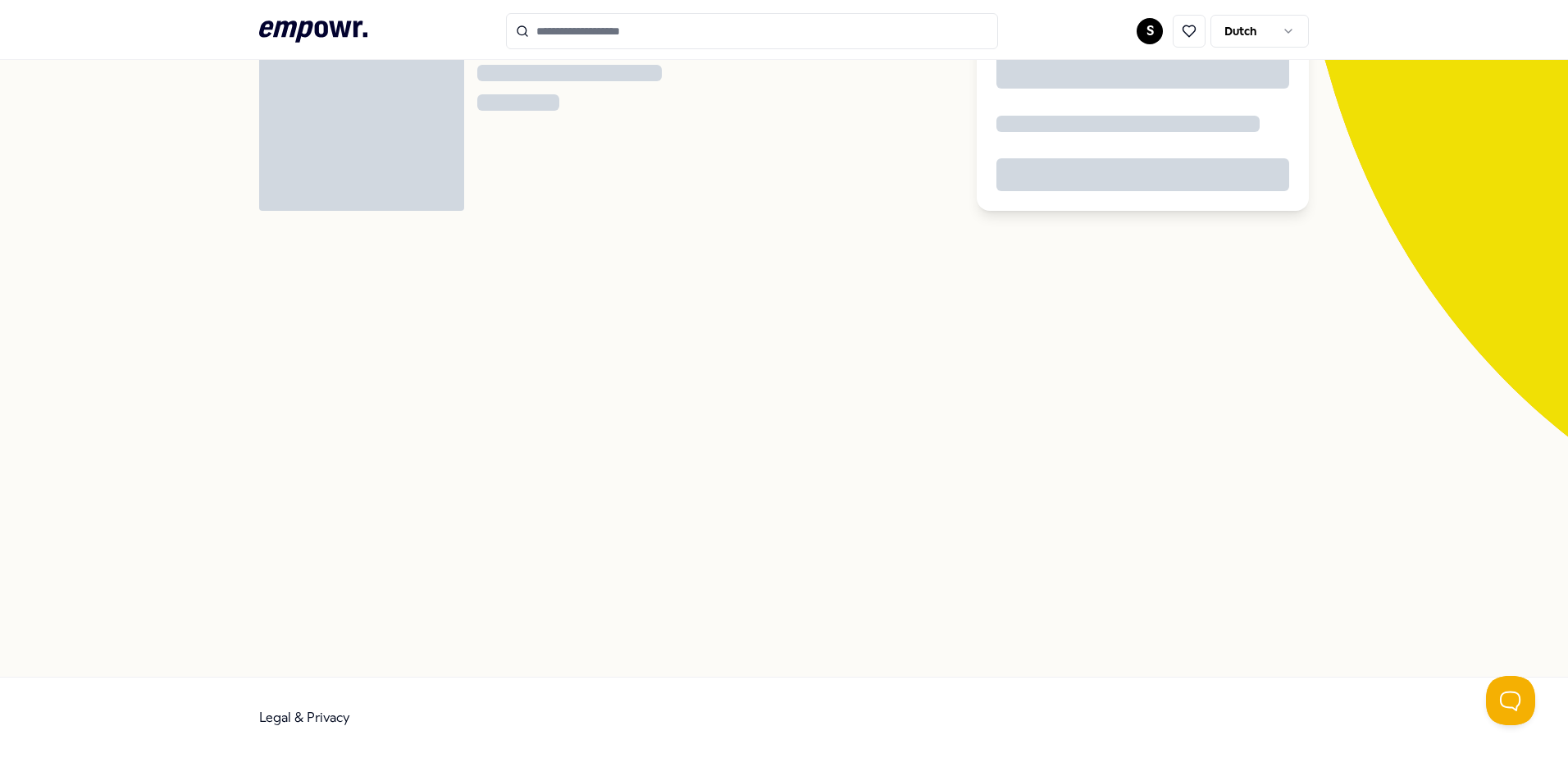
scroll to position [106, 0]
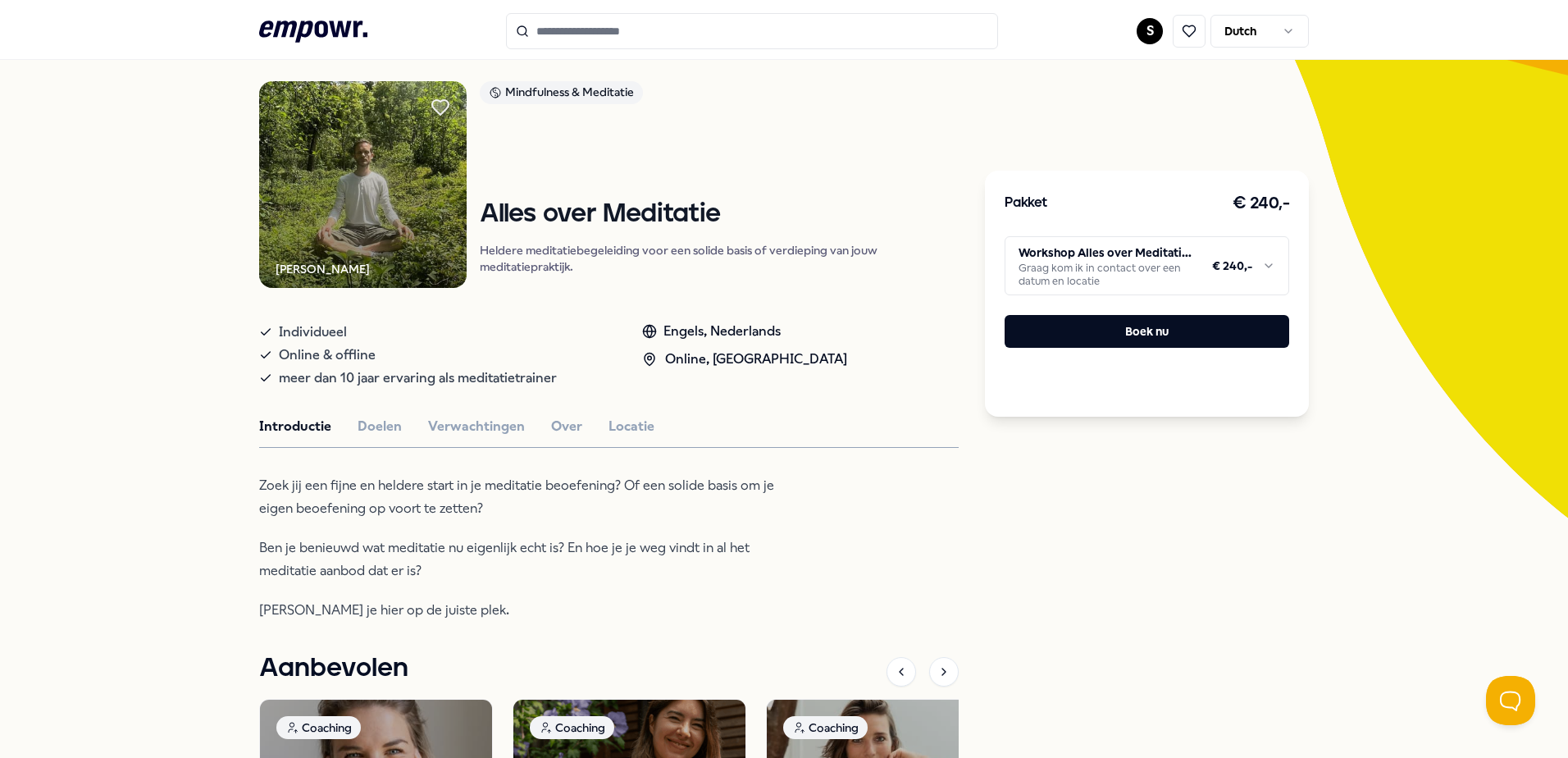
click at [1117, 265] on html ".empowr-logo_svg__cls-1{fill:#03032f} S Dutch Alle categorieën Self-care librar…" at bounding box center [784, 379] width 1568 height 758
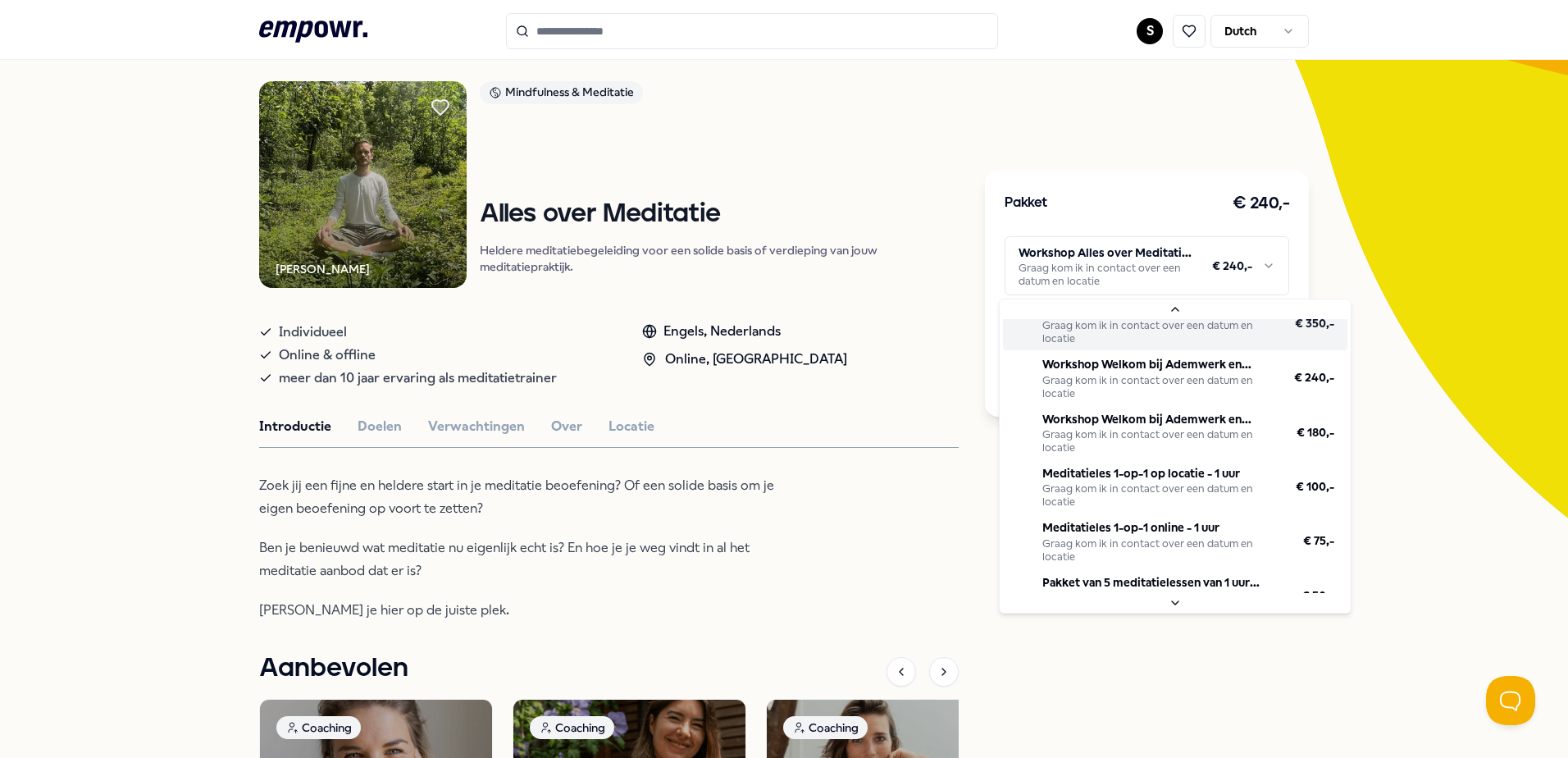
scroll to position [136, 0]
click at [1394, 231] on html ".empowr-logo_svg__cls-1{fill:#03032f} S Dutch Alle categorieën Self-care librar…" at bounding box center [784, 379] width 1568 height 758
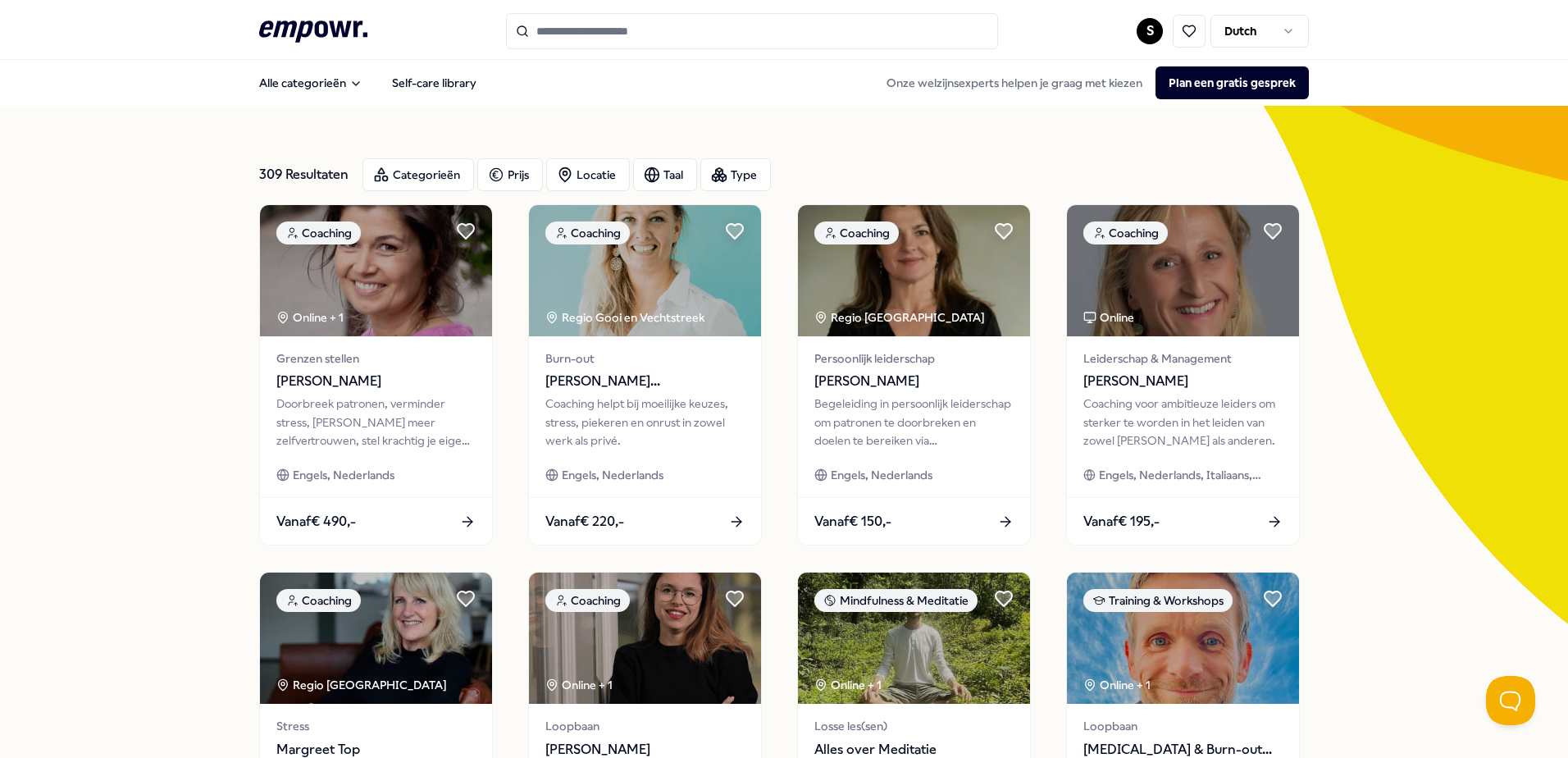
click at [1144, 31] on html ".empowr-logo_svg__cls-1{fill:#03032f} S Dutch Alle categorieën Self-care librar…" at bounding box center [784, 379] width 1568 height 758
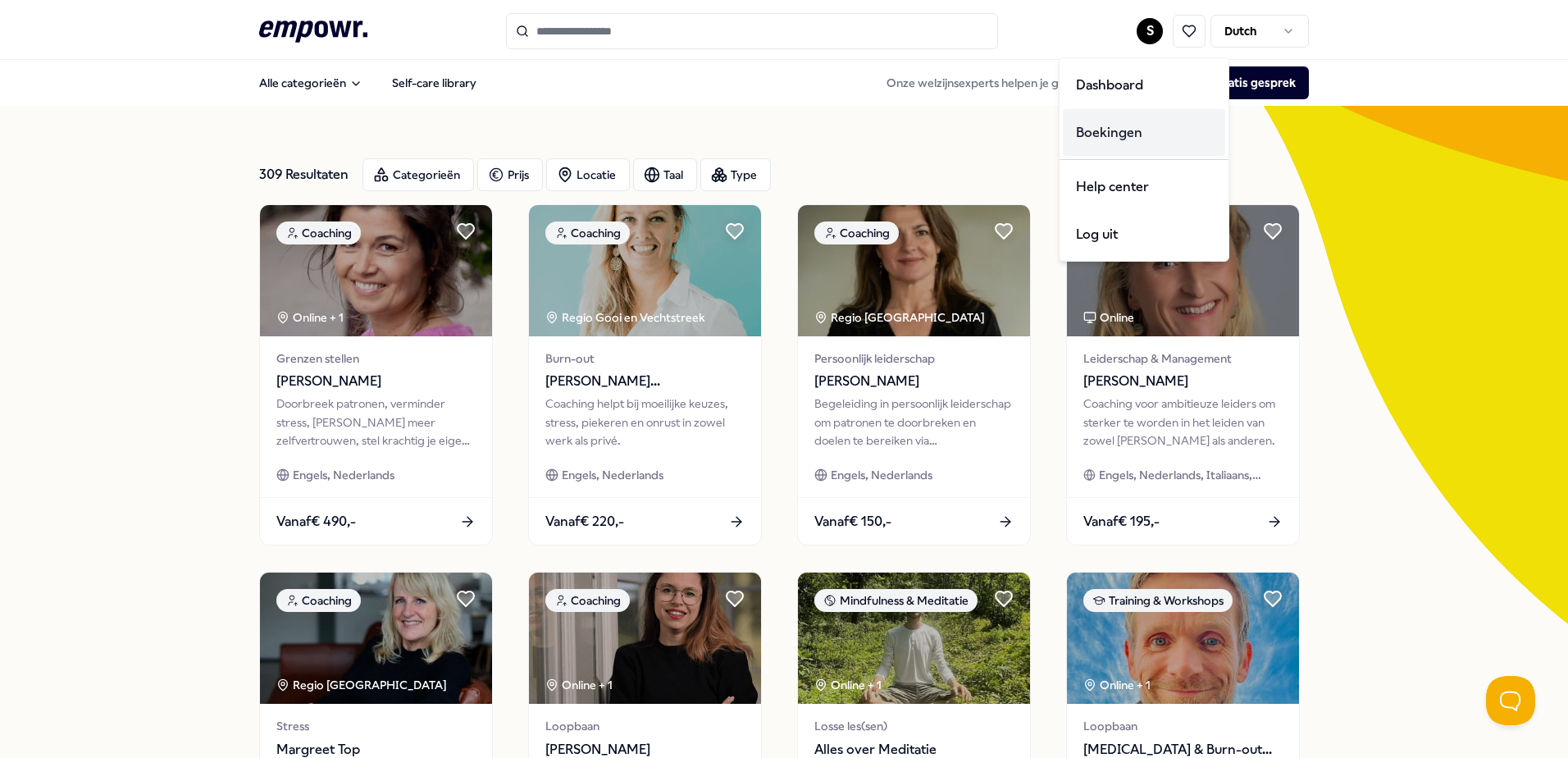
click at [1133, 128] on div "Boekingen" at bounding box center [1144, 133] width 163 height 47
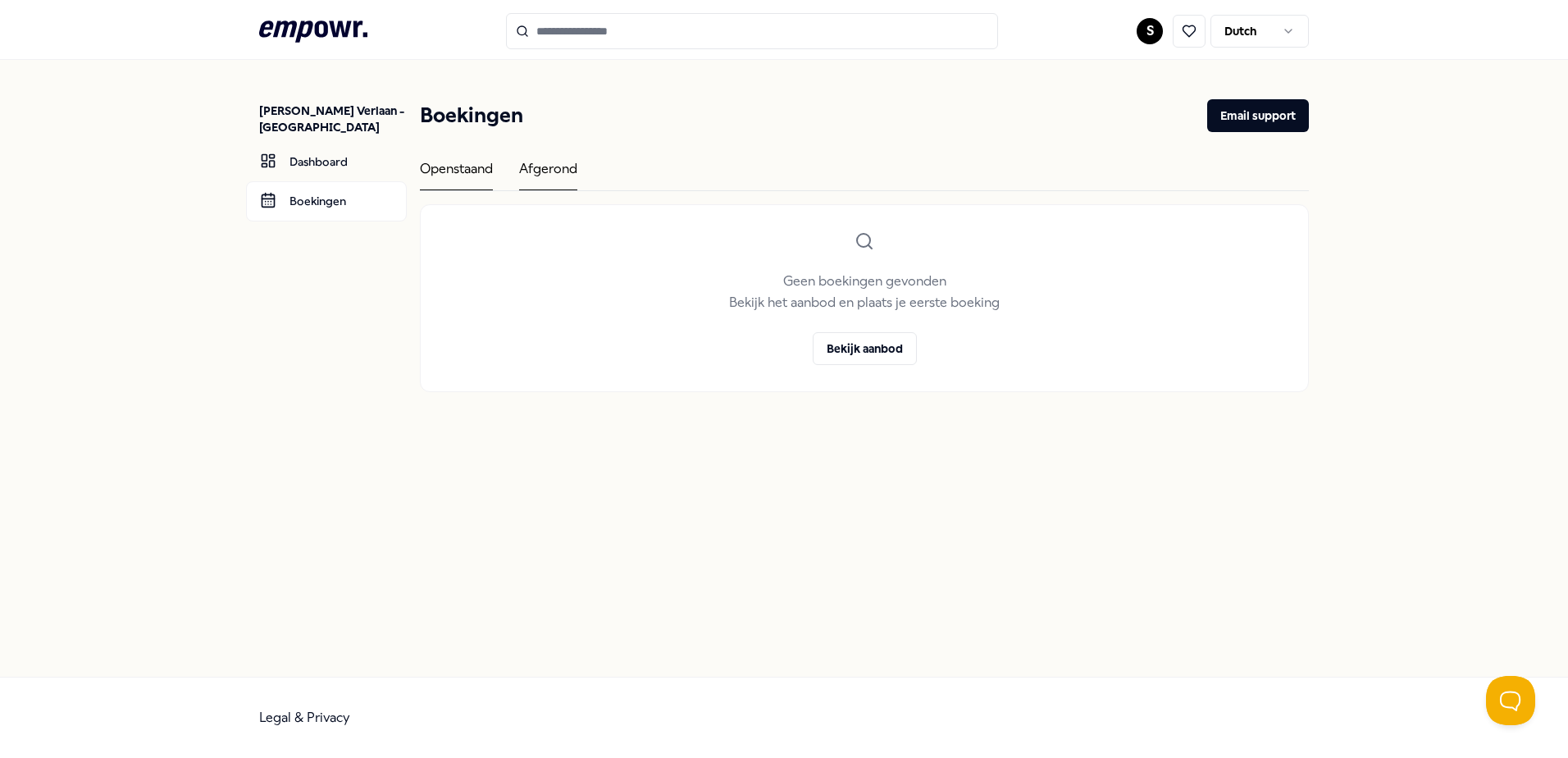
click at [542, 169] on div "Afgerond" at bounding box center [548, 175] width 58 height 32
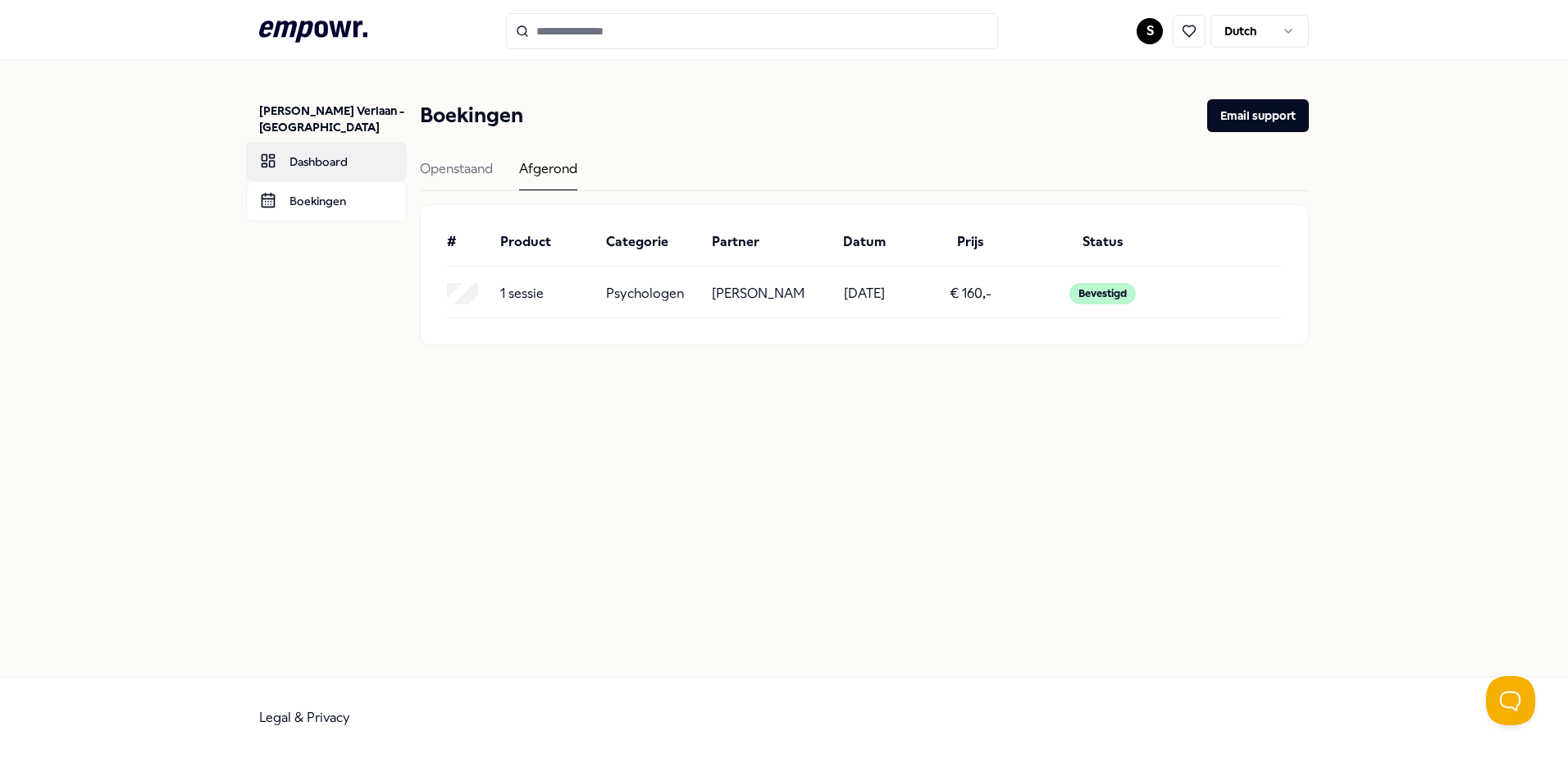
click at [309, 161] on link "Dashboard" at bounding box center [326, 161] width 161 height 39
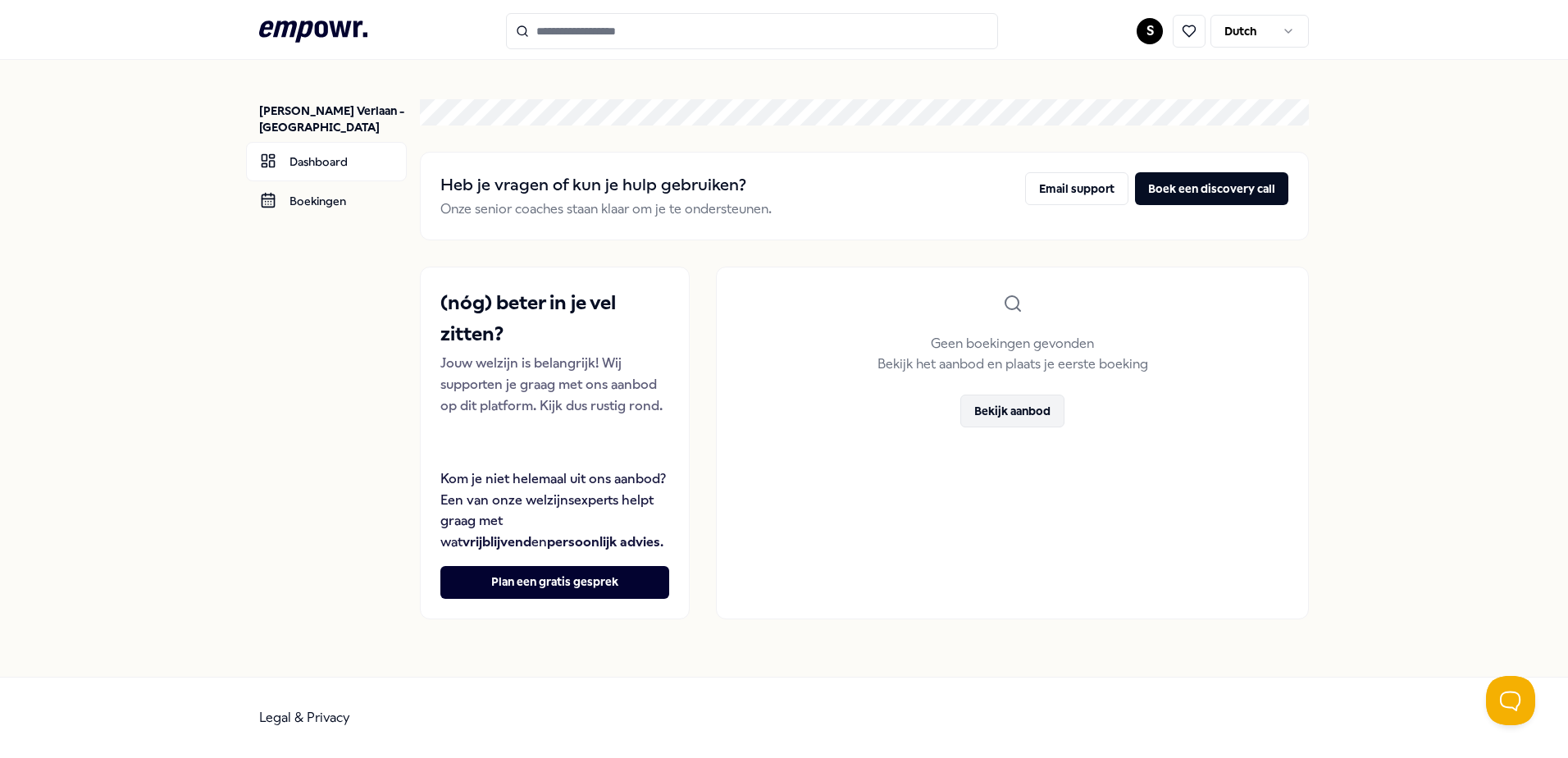
click at [1007, 403] on button "Bekijk aanbod" at bounding box center [1012, 410] width 104 height 33
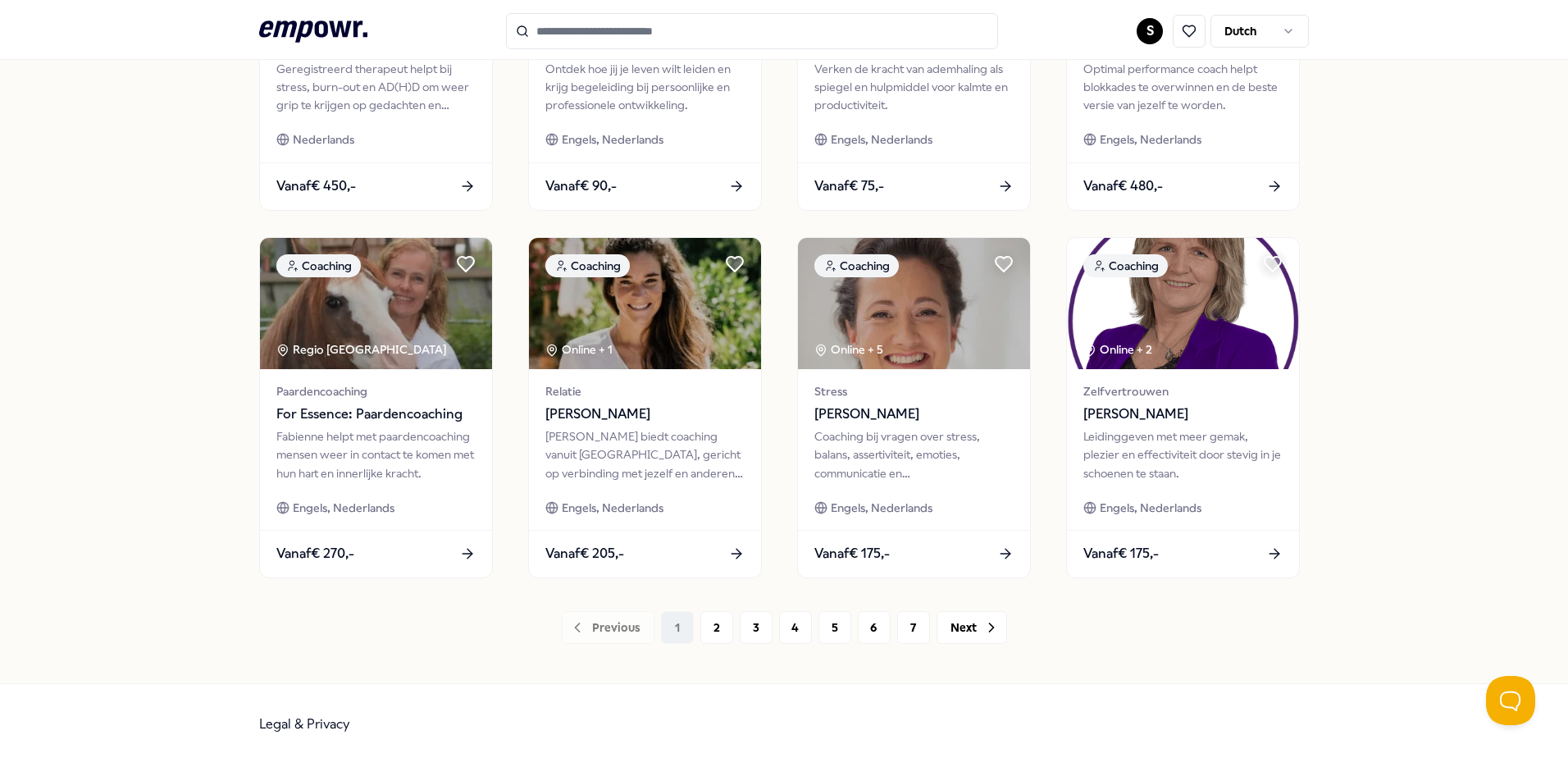
scroll to position [710, 0]
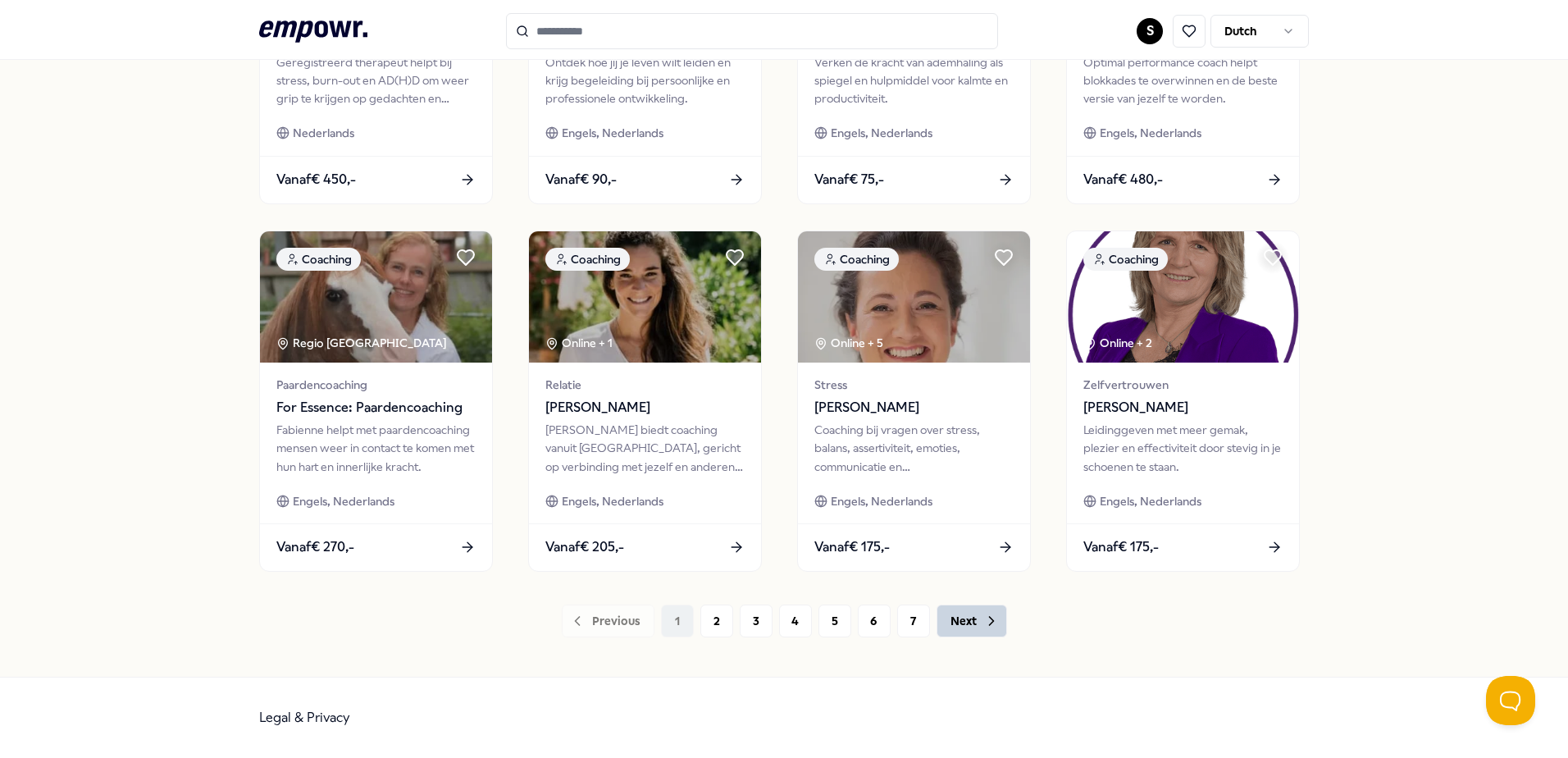
click at [957, 625] on button "Next" at bounding box center [971, 621] width 70 height 33
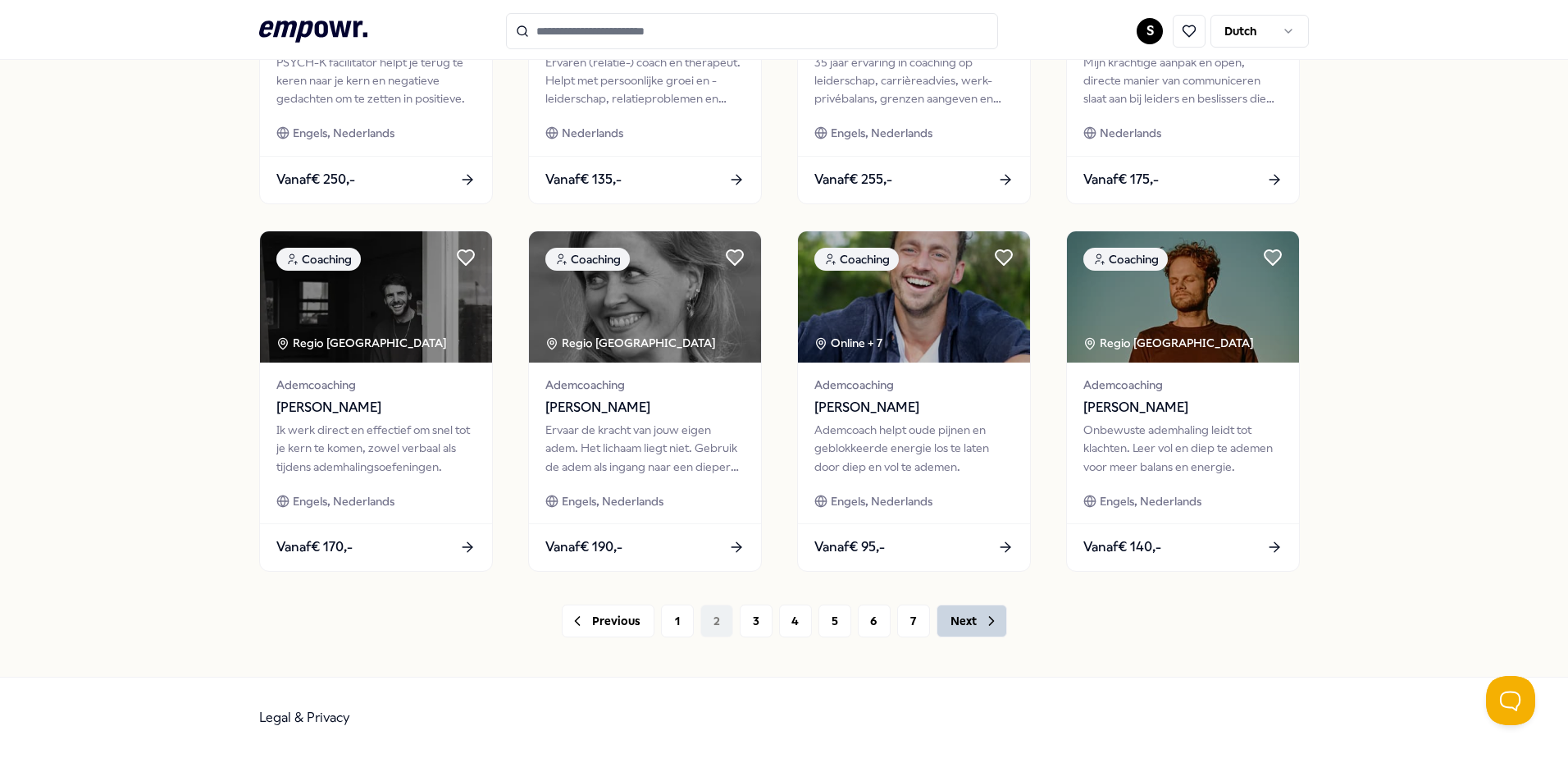
click at [957, 625] on button "Next" at bounding box center [971, 621] width 70 height 33
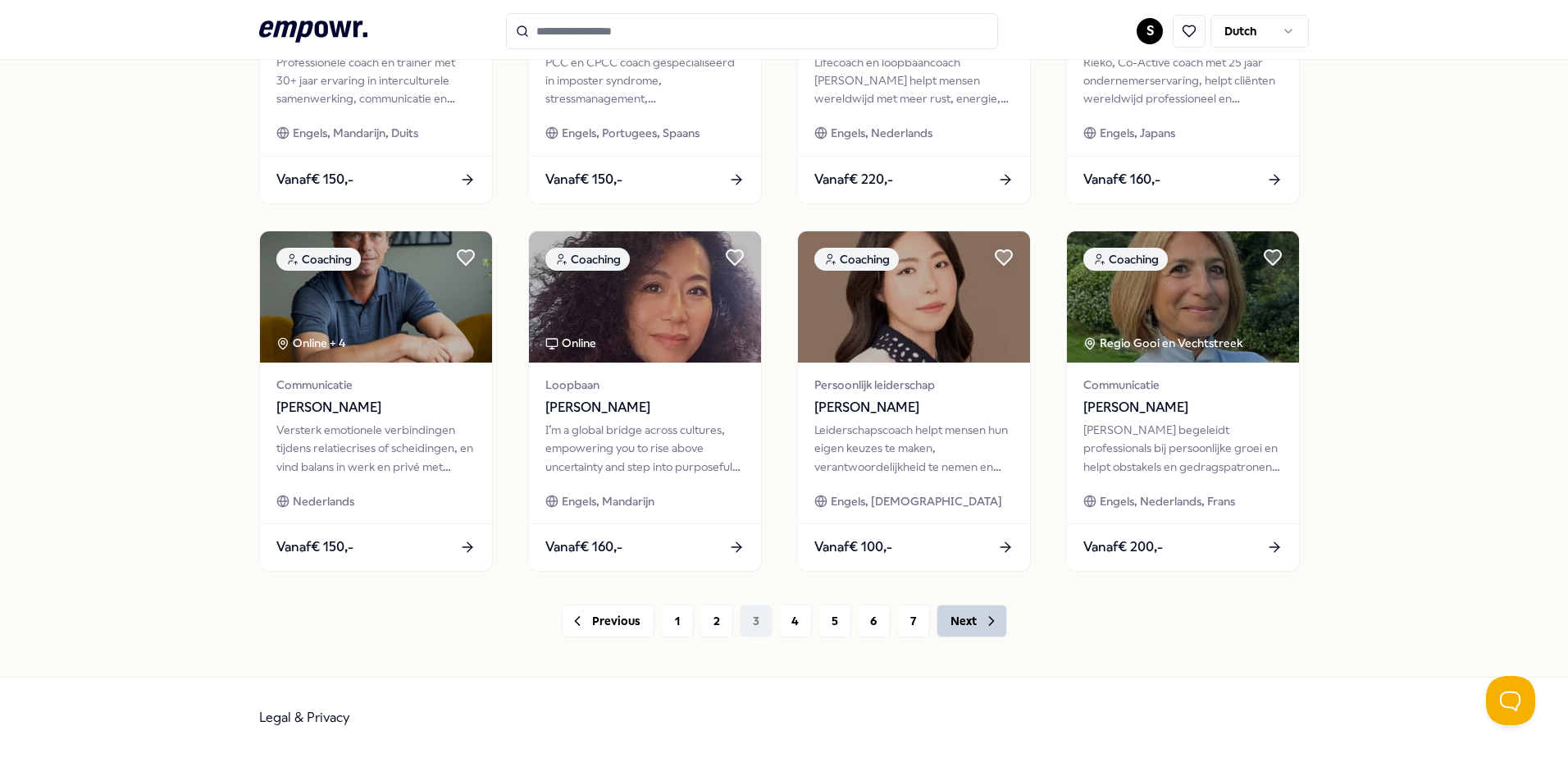
click at [957, 625] on button "Next" at bounding box center [971, 621] width 70 height 33
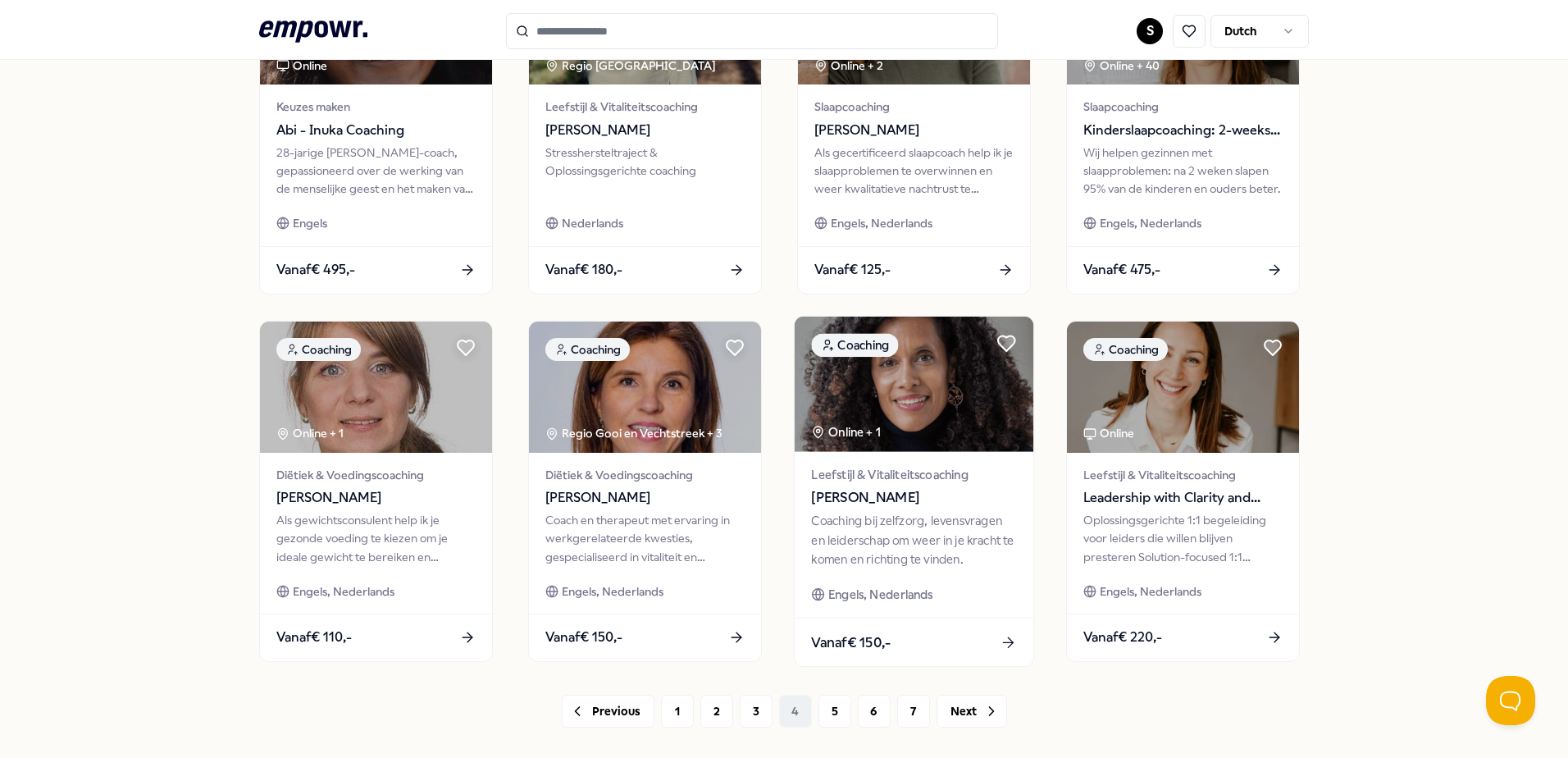
scroll to position [710, 0]
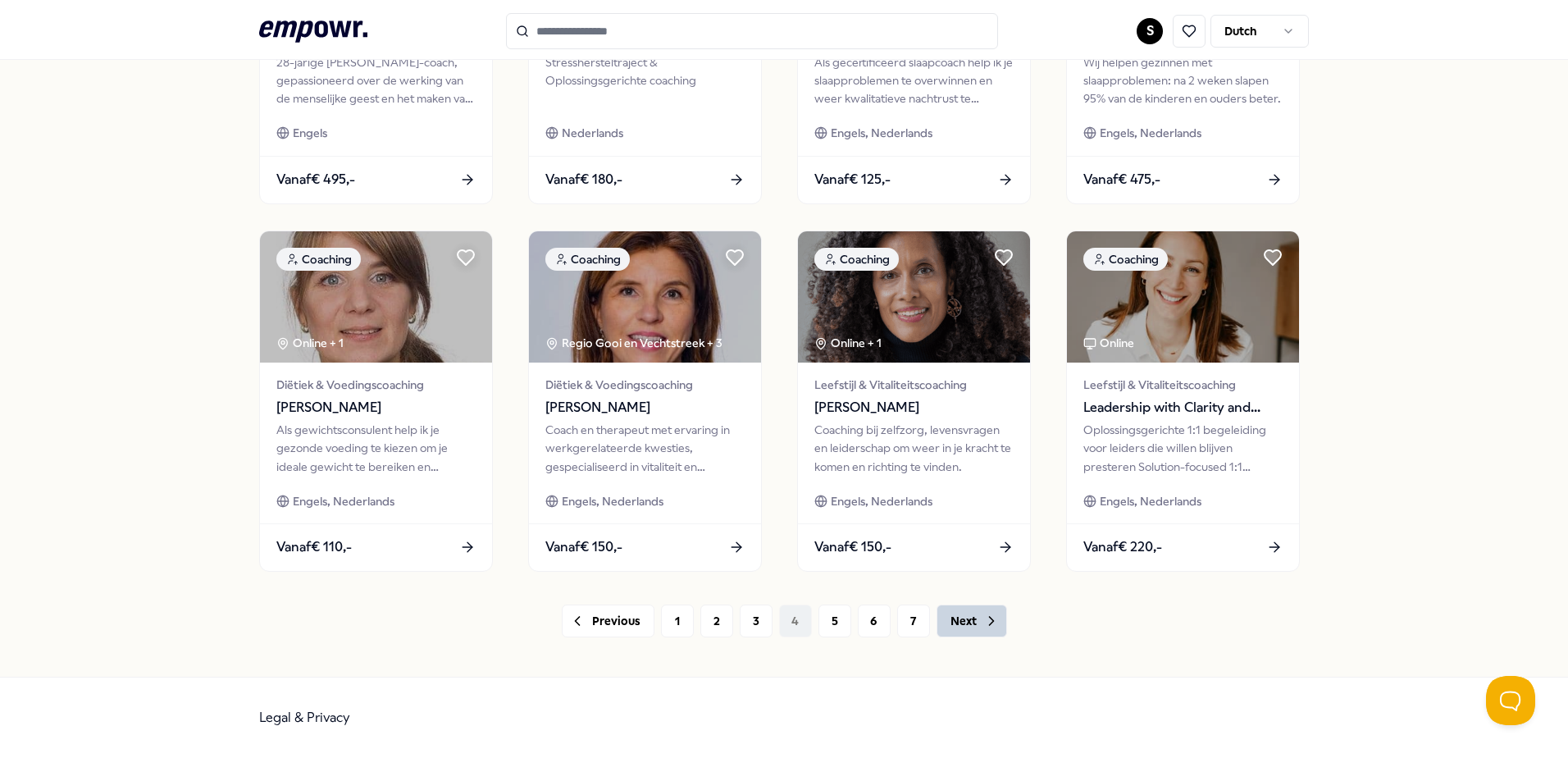
click at [955, 622] on button "Next" at bounding box center [971, 621] width 70 height 33
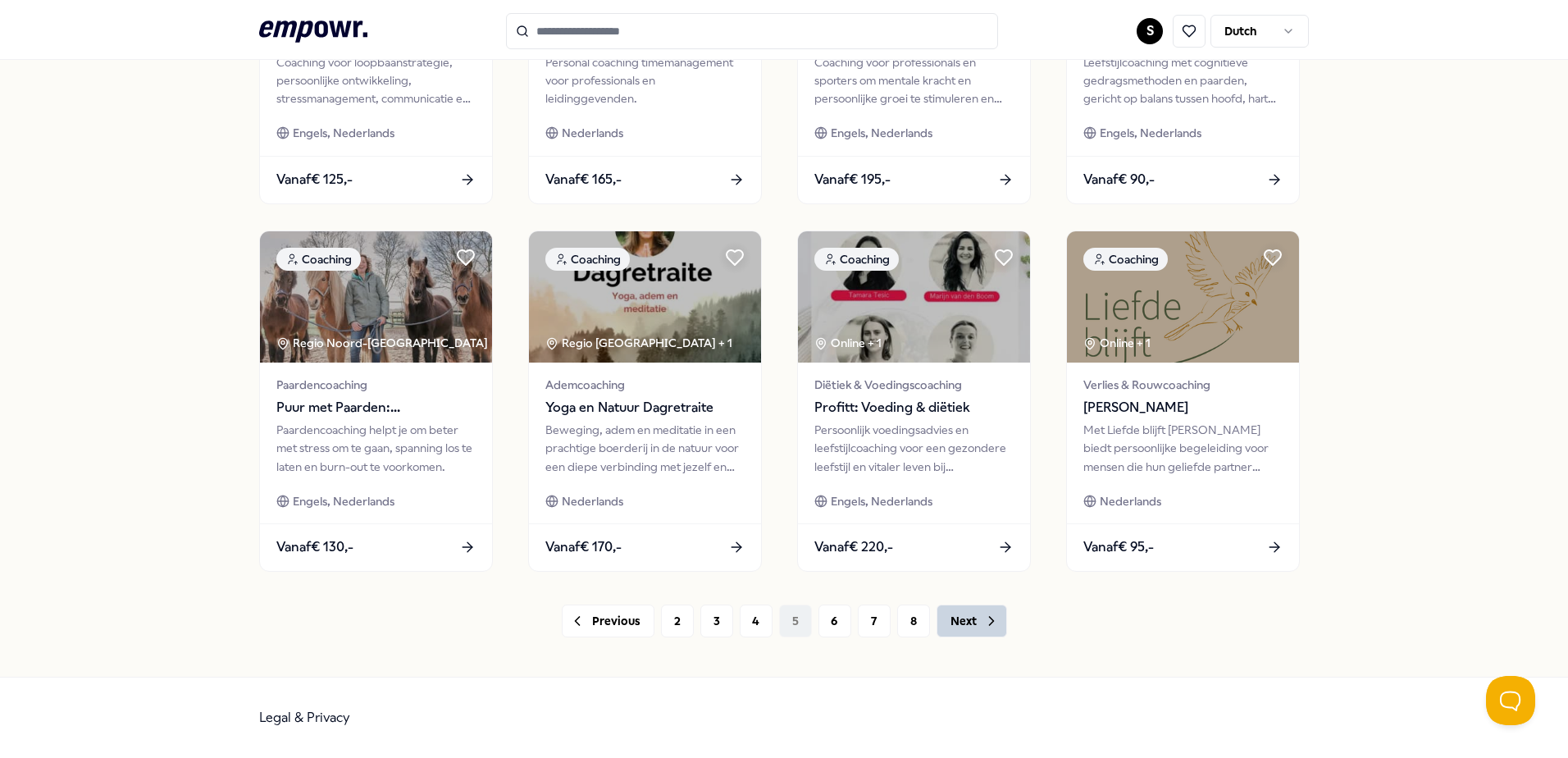
click at [961, 623] on button "Next" at bounding box center [971, 621] width 70 height 33
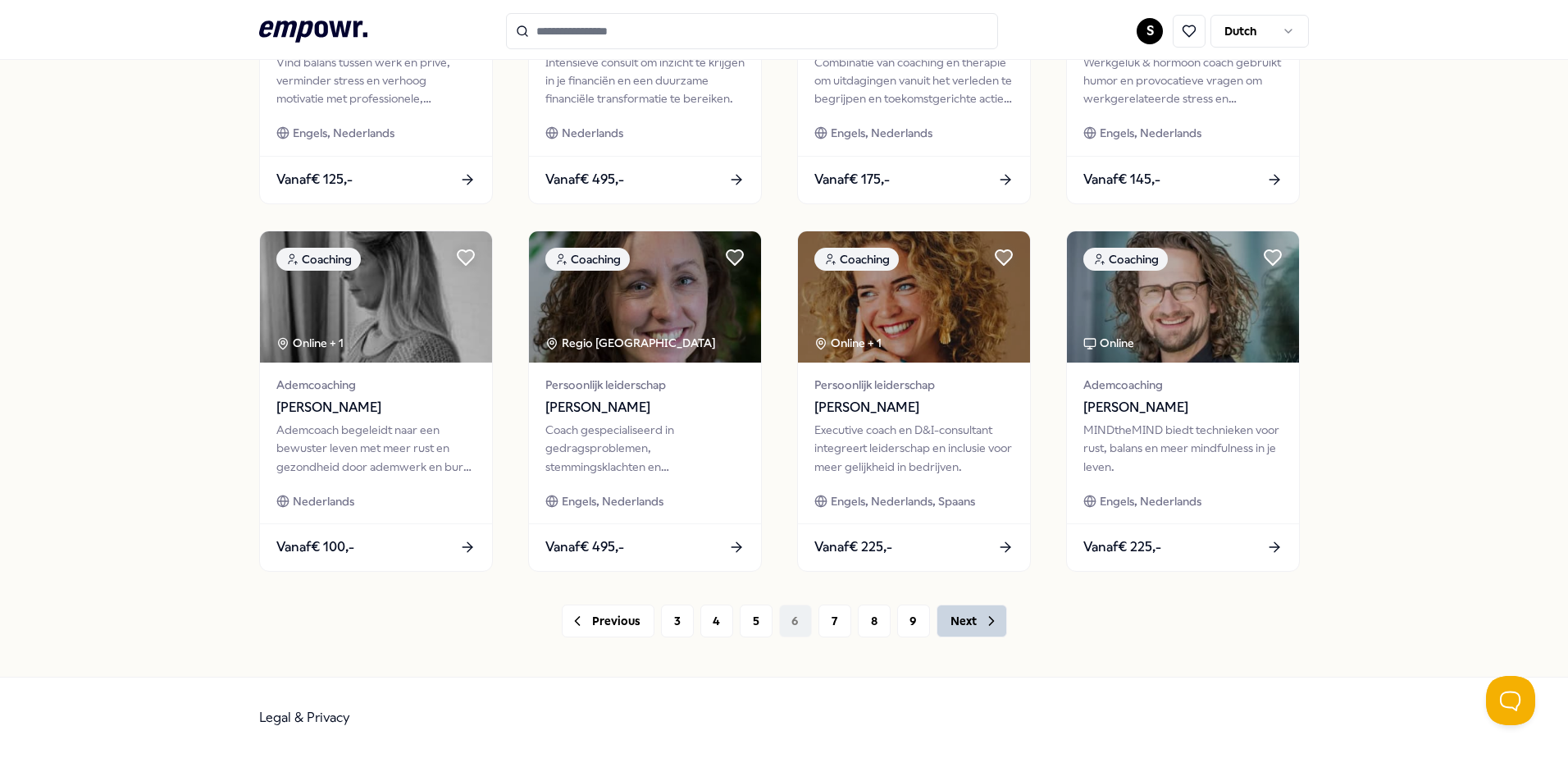
click at [961, 623] on button "Next" at bounding box center [971, 621] width 70 height 33
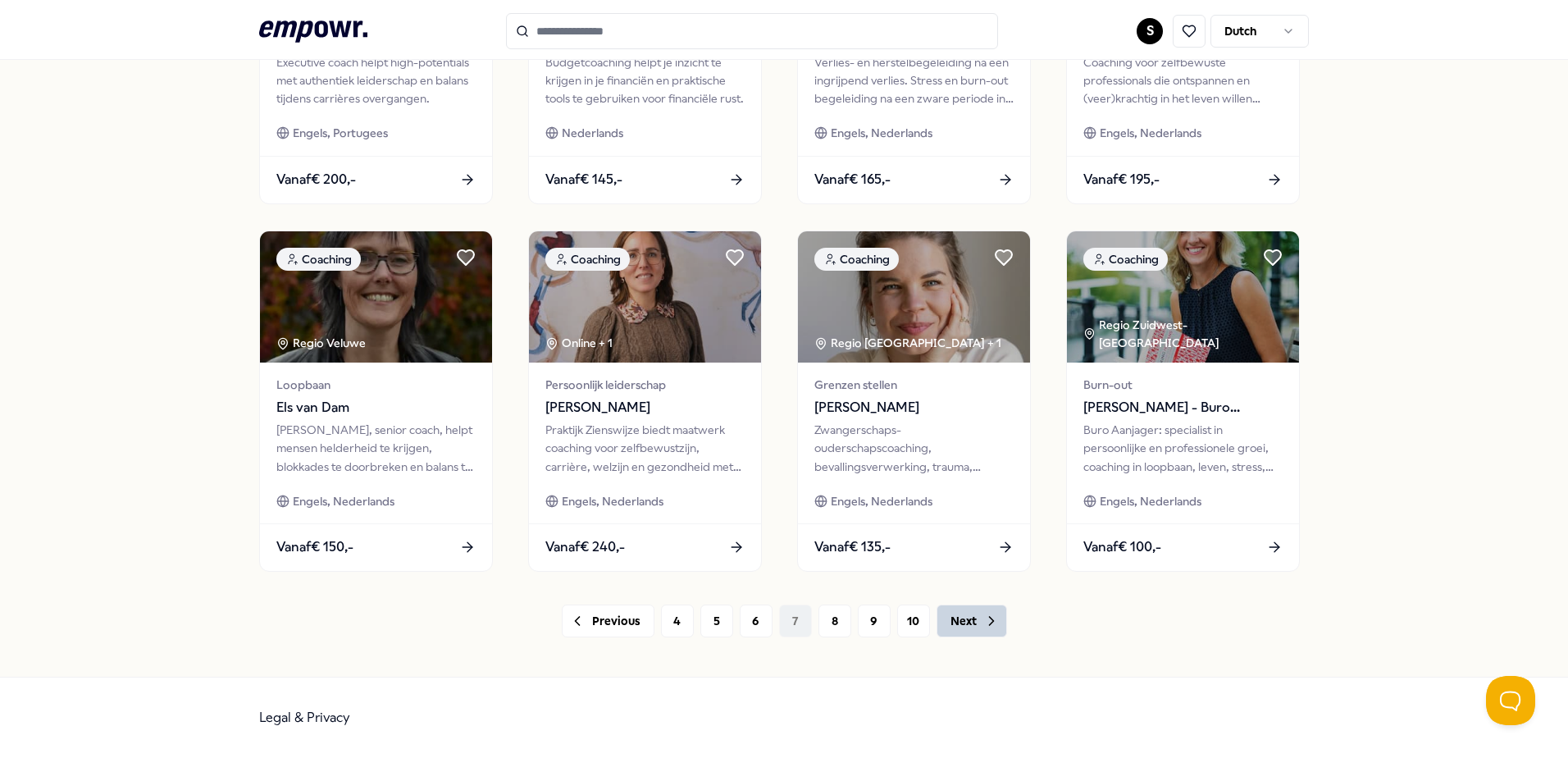
click at [961, 623] on button "Next" at bounding box center [971, 621] width 70 height 33
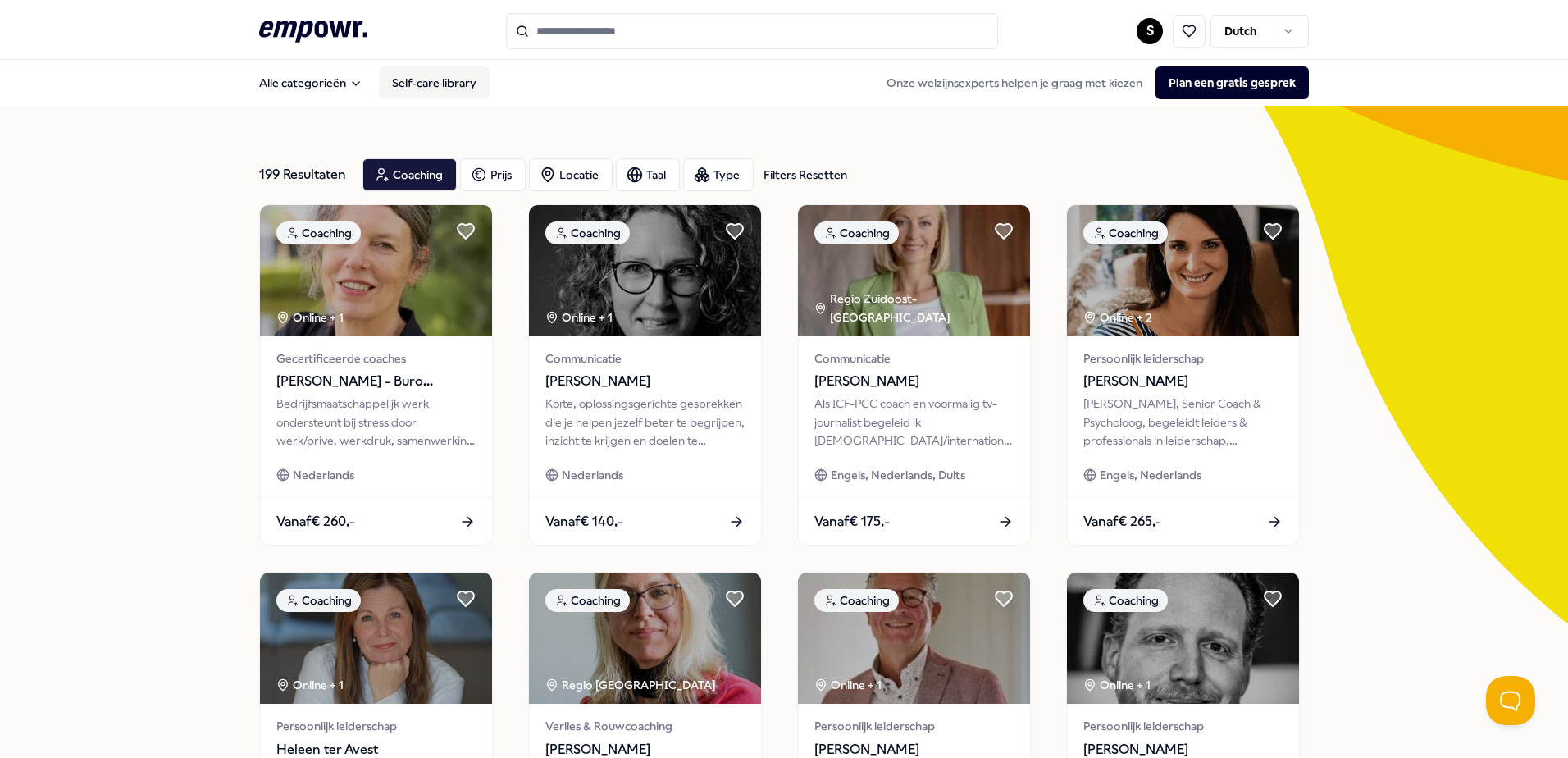
click at [452, 80] on link "Self-care library" at bounding box center [434, 82] width 111 height 33
